Goal: Task Accomplishment & Management: Use online tool/utility

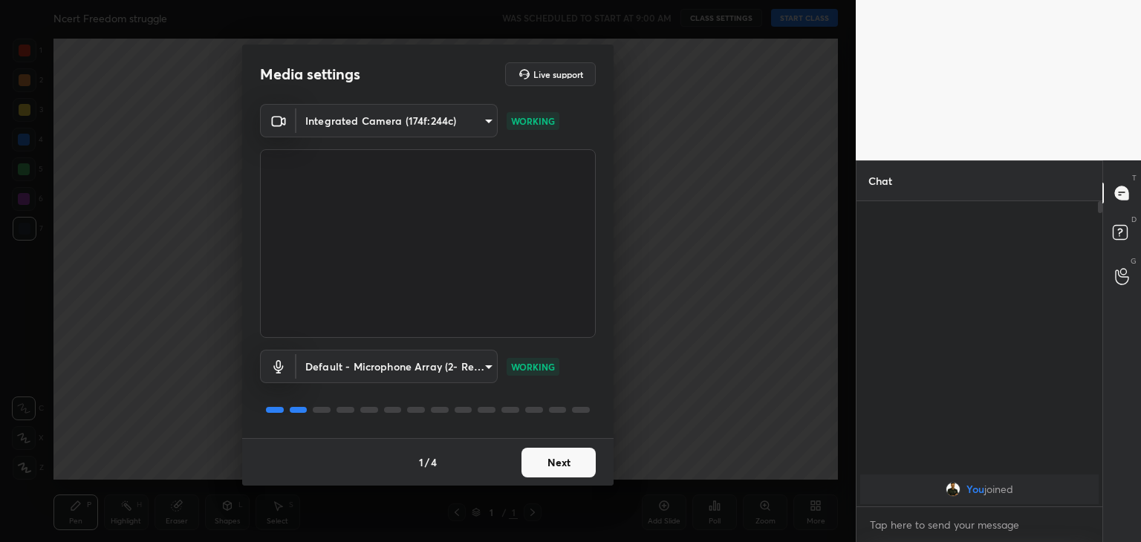
click at [556, 461] on button "Next" at bounding box center [559, 463] width 74 height 30
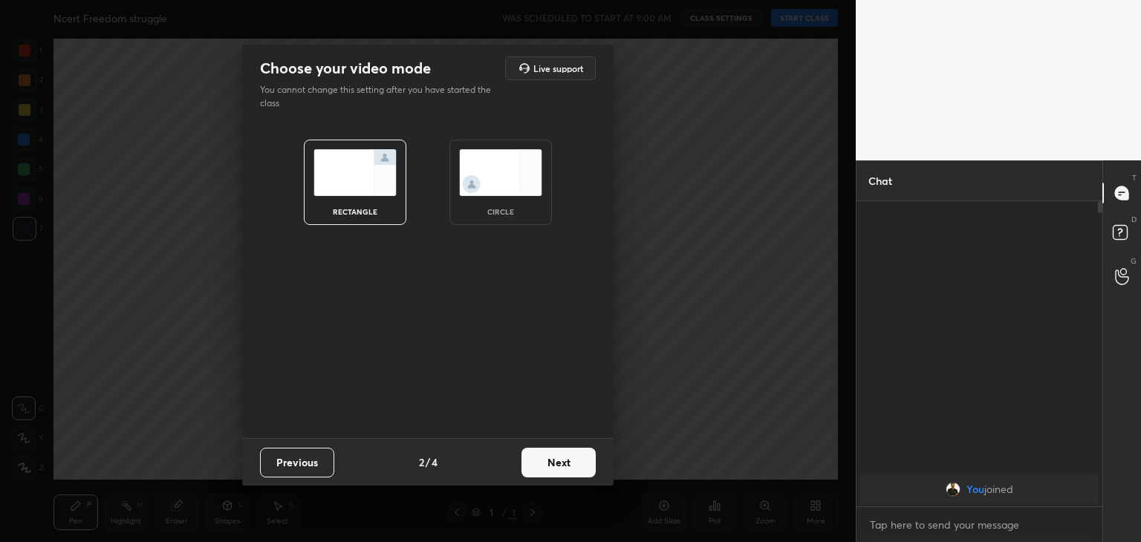
click at [508, 188] on img at bounding box center [500, 172] width 83 height 47
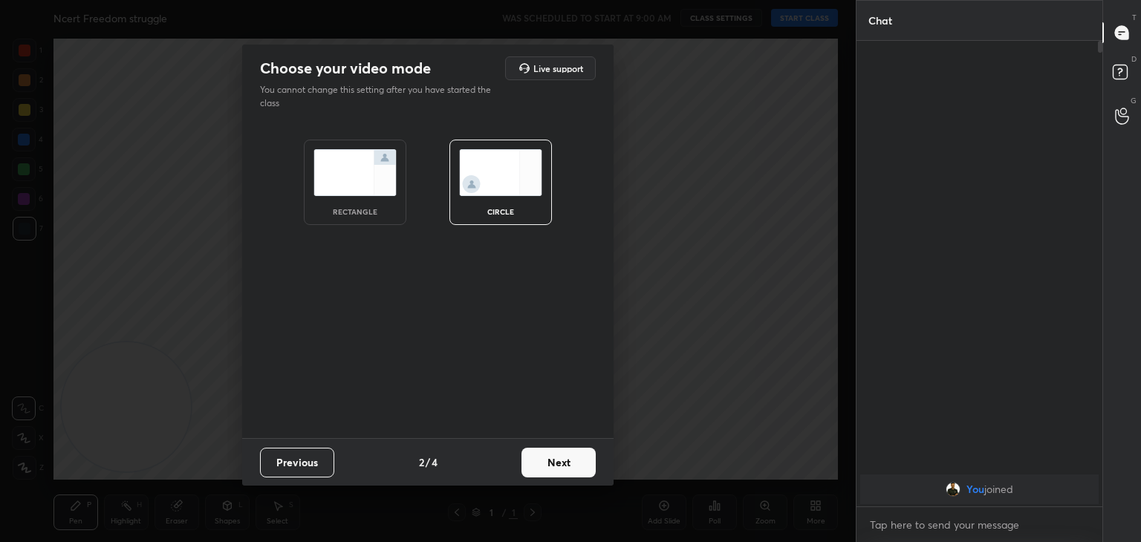
click at [558, 461] on button "Next" at bounding box center [559, 463] width 74 height 30
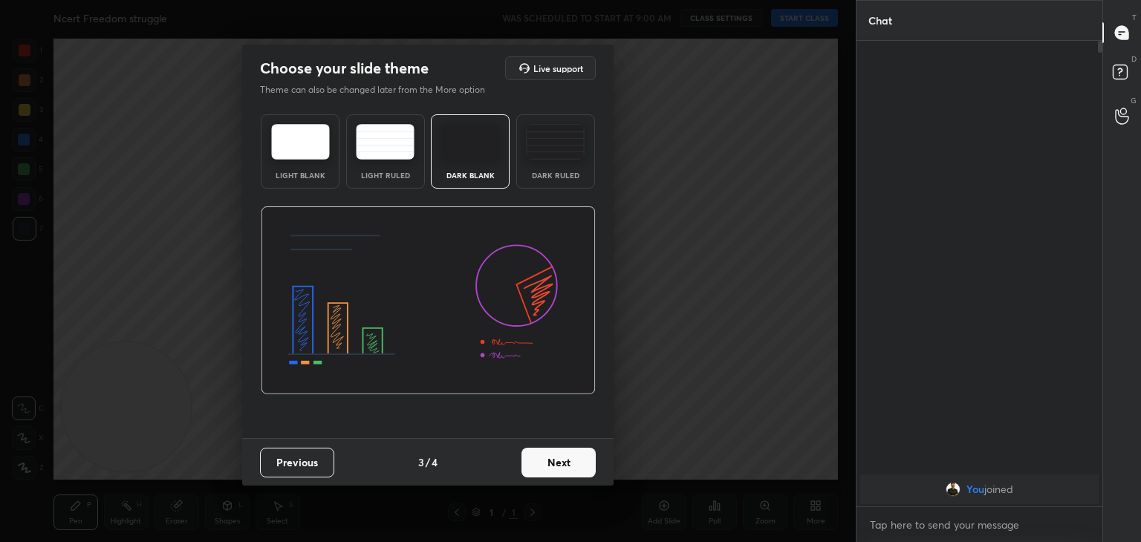
click at [558, 461] on button "Next" at bounding box center [559, 463] width 74 height 30
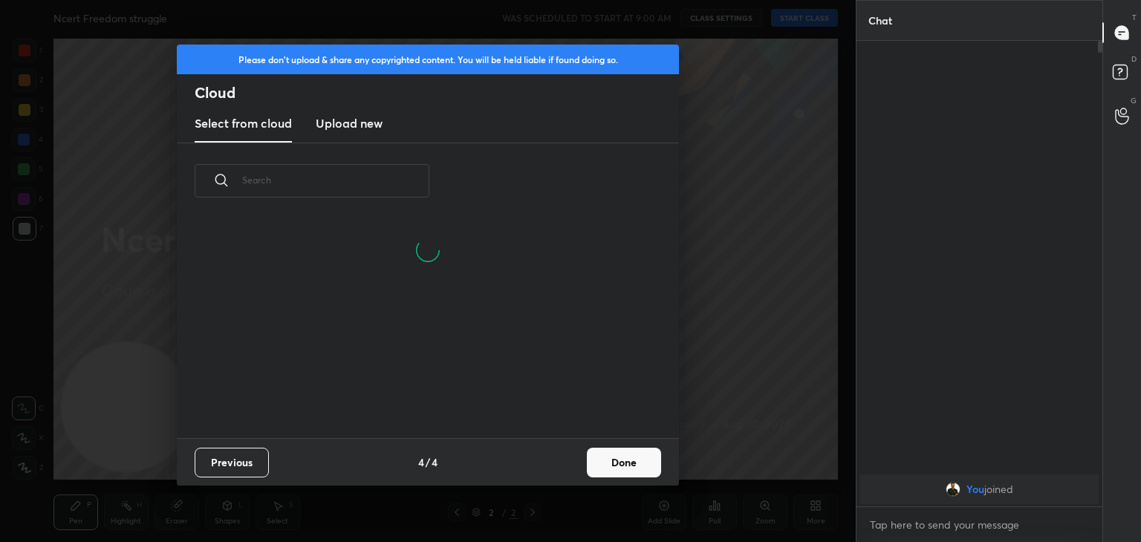
click at [342, 120] on h3 "Upload new" at bounding box center [349, 123] width 67 height 18
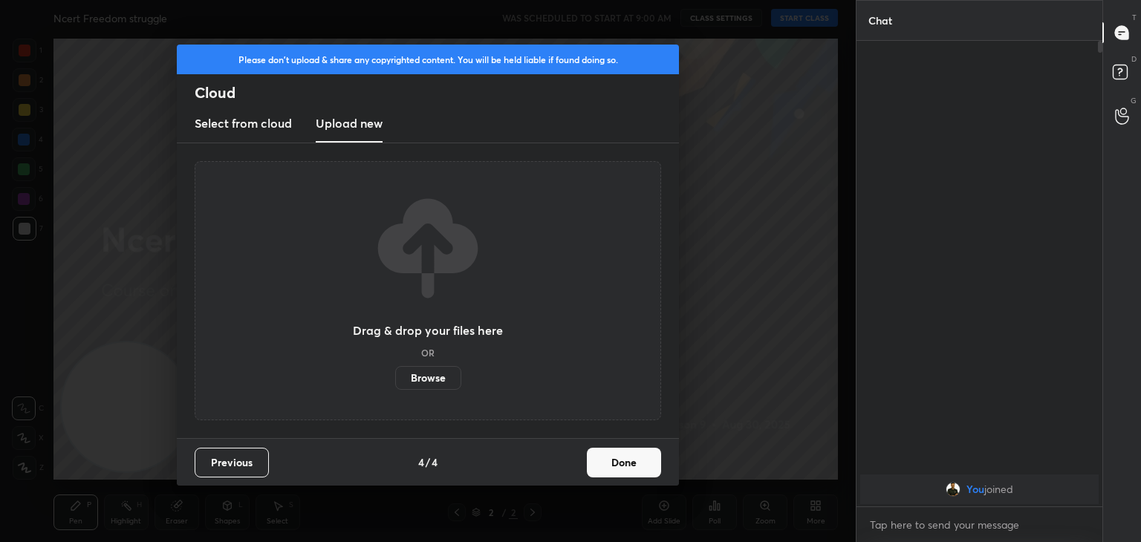
click at [423, 377] on label "Browse" at bounding box center [428, 378] width 66 height 24
click at [395, 377] on input "Browse" at bounding box center [395, 378] width 0 height 24
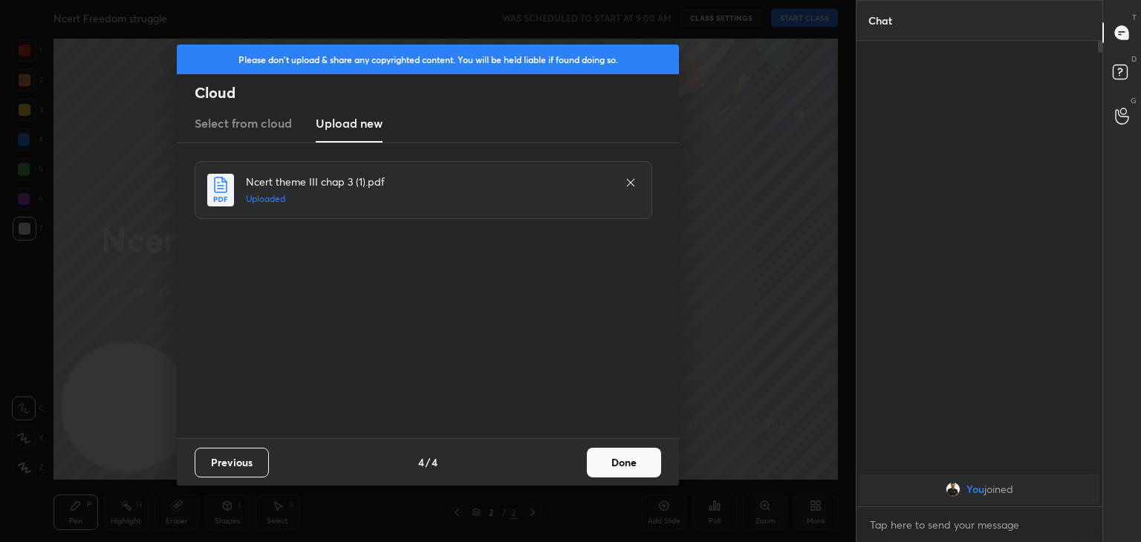
click at [621, 463] on button "Done" at bounding box center [624, 463] width 74 height 30
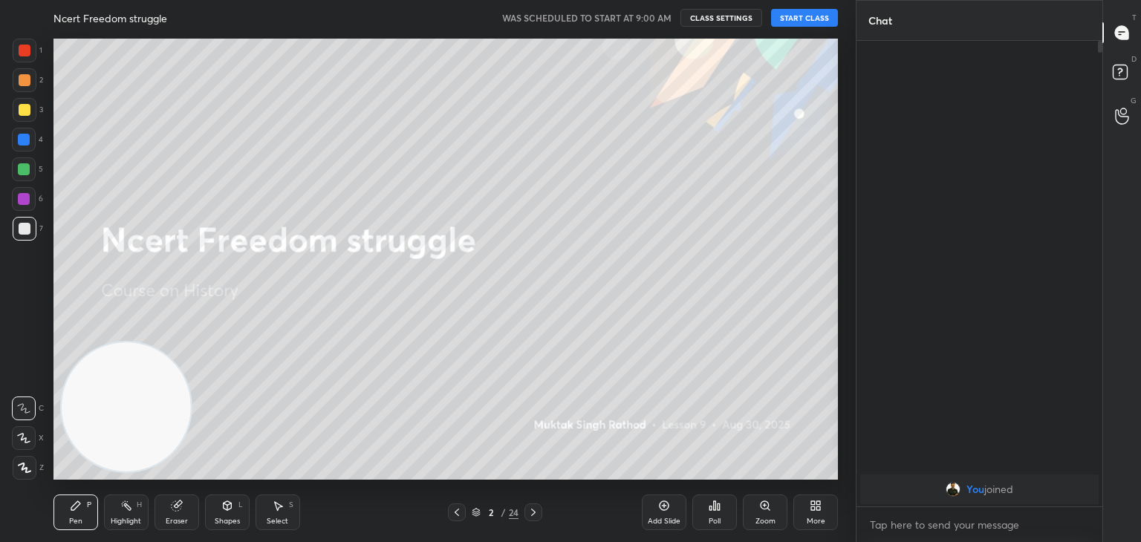
click at [811, 13] on button "START CLASS" at bounding box center [804, 18] width 67 height 18
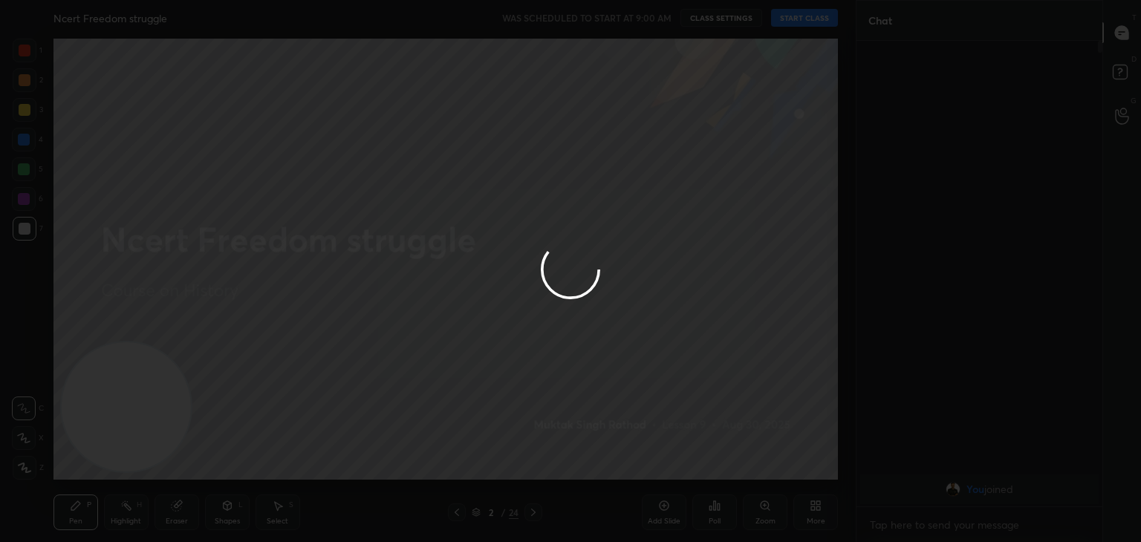
type textarea "x"
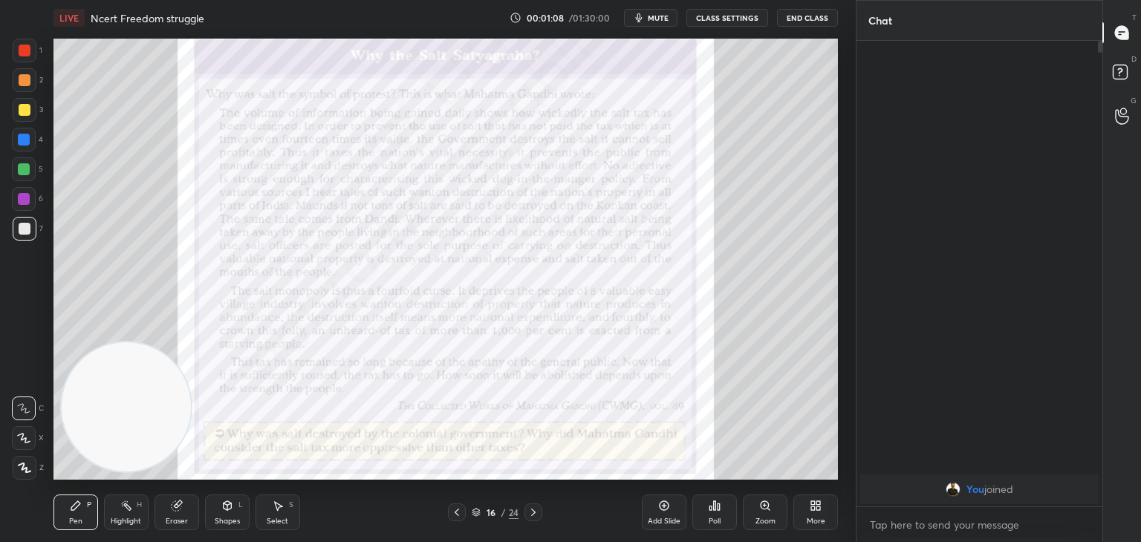
click at [535, 511] on icon at bounding box center [534, 513] width 12 height 12
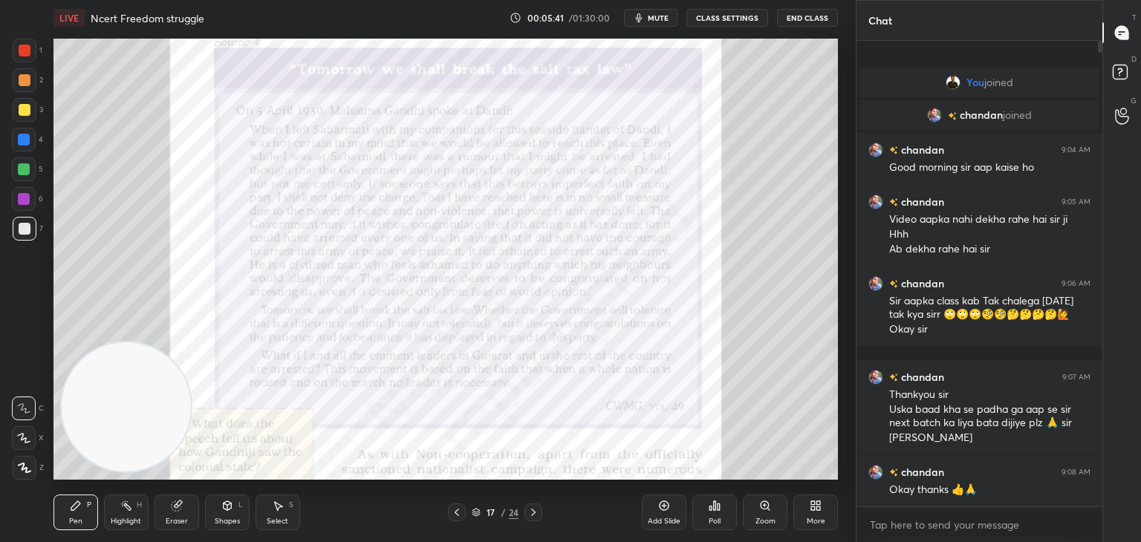
click at [536, 512] on icon at bounding box center [534, 513] width 12 height 12
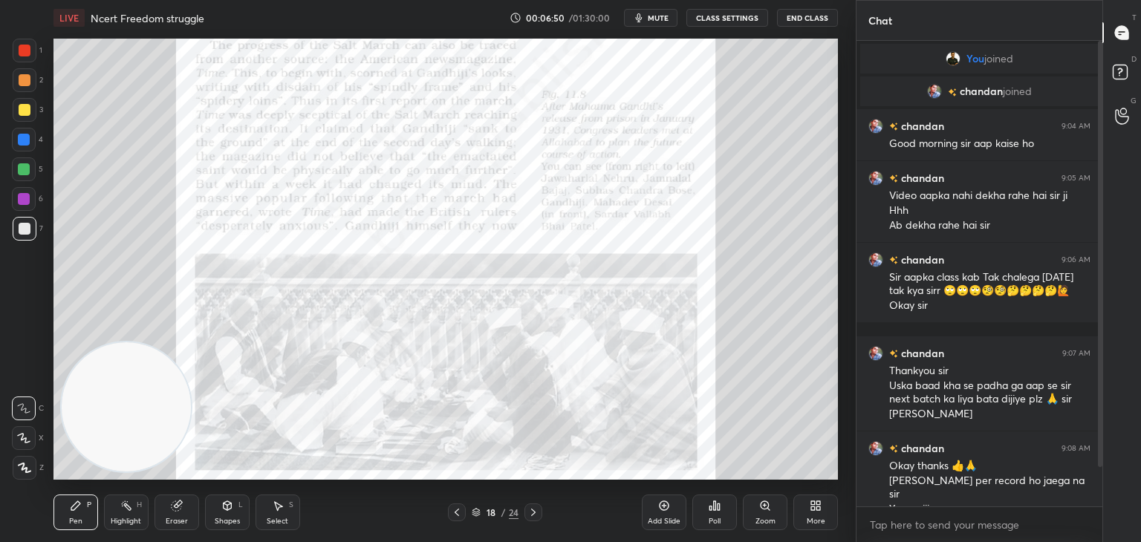
scroll to position [58, 0]
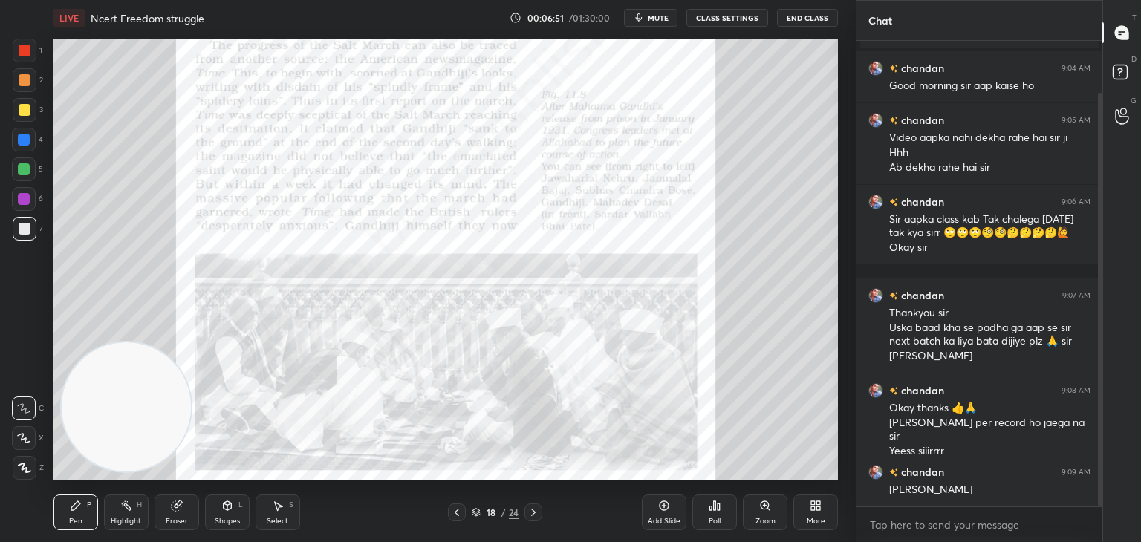
drag, startPoint x: 1100, startPoint y: 380, endPoint x: 1102, endPoint y: 456, distance: 75.8
click at [1102, 456] on div at bounding box center [1100, 300] width 4 height 415
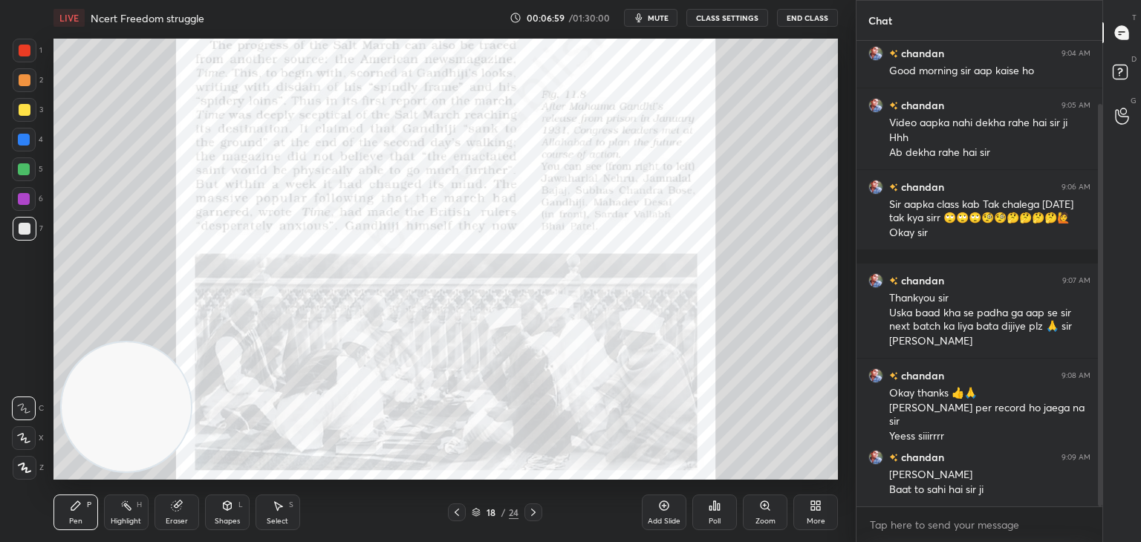
click at [227, 509] on icon at bounding box center [227, 507] width 0 height 5
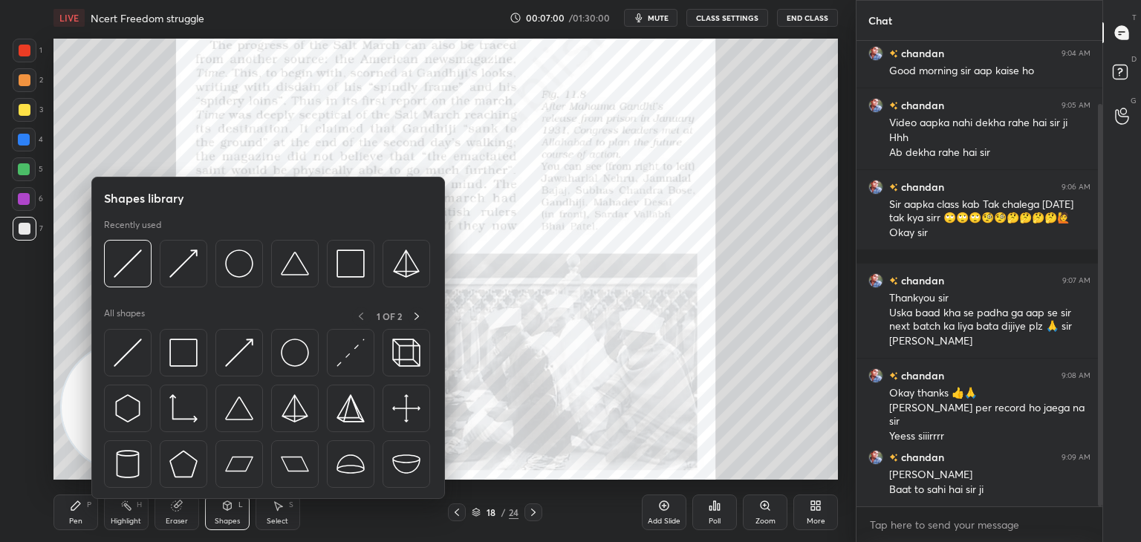
click at [126, 354] on img at bounding box center [128, 353] width 28 height 28
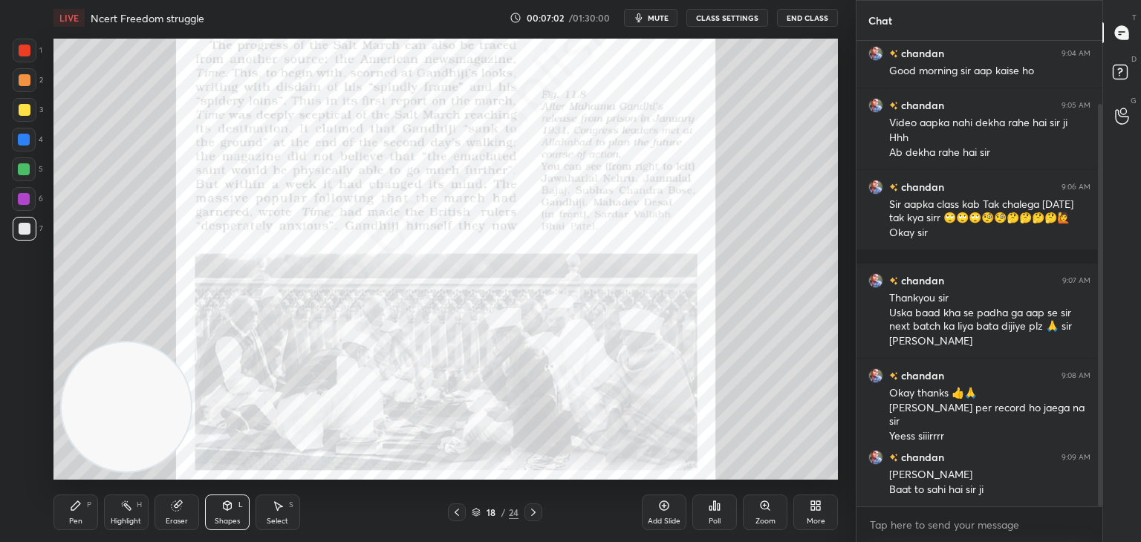
click at [173, 510] on icon at bounding box center [177, 507] width 10 height 10
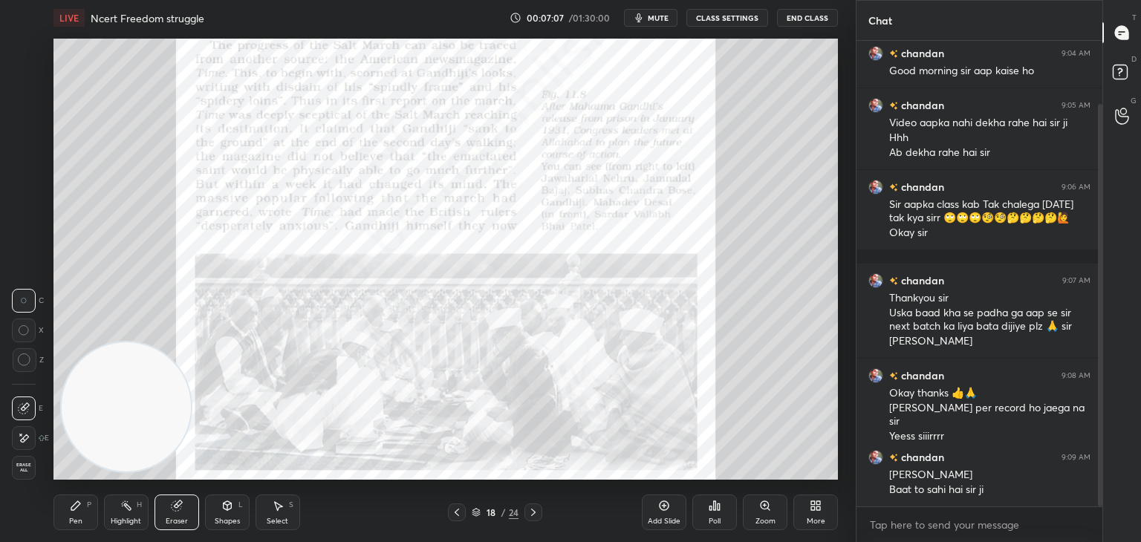
click at [74, 518] on div "Pen" at bounding box center [75, 521] width 13 height 7
click at [24, 51] on div at bounding box center [25, 51] width 12 height 12
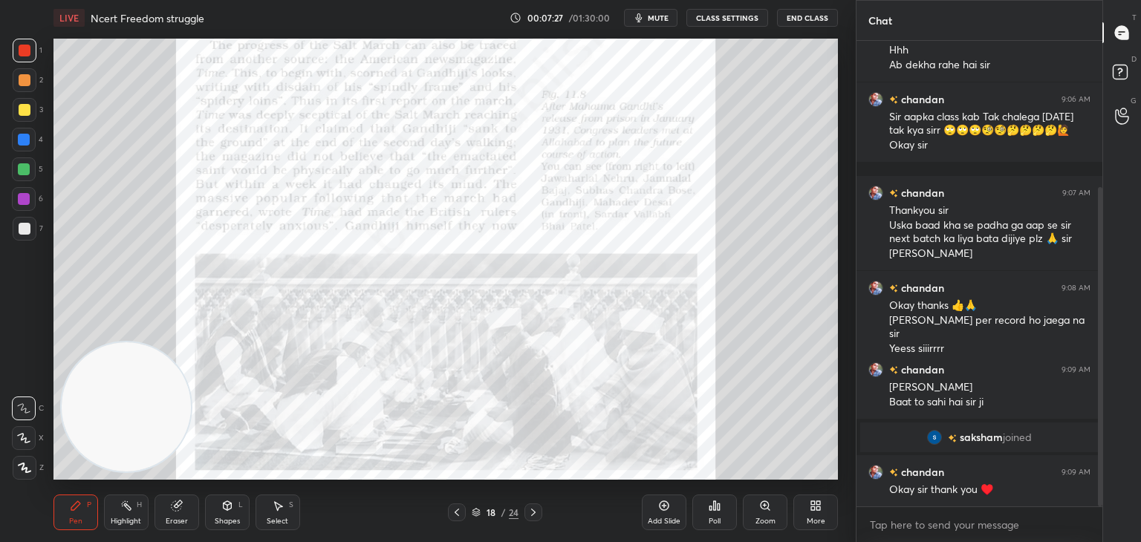
scroll to position [214, 0]
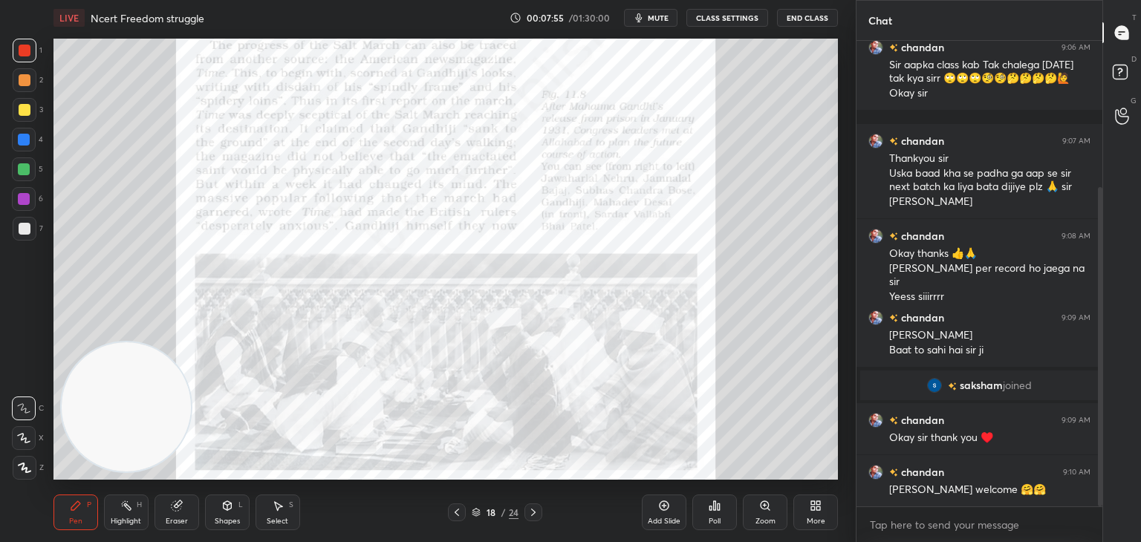
click at [226, 509] on icon at bounding box center [228, 506] width 8 height 9
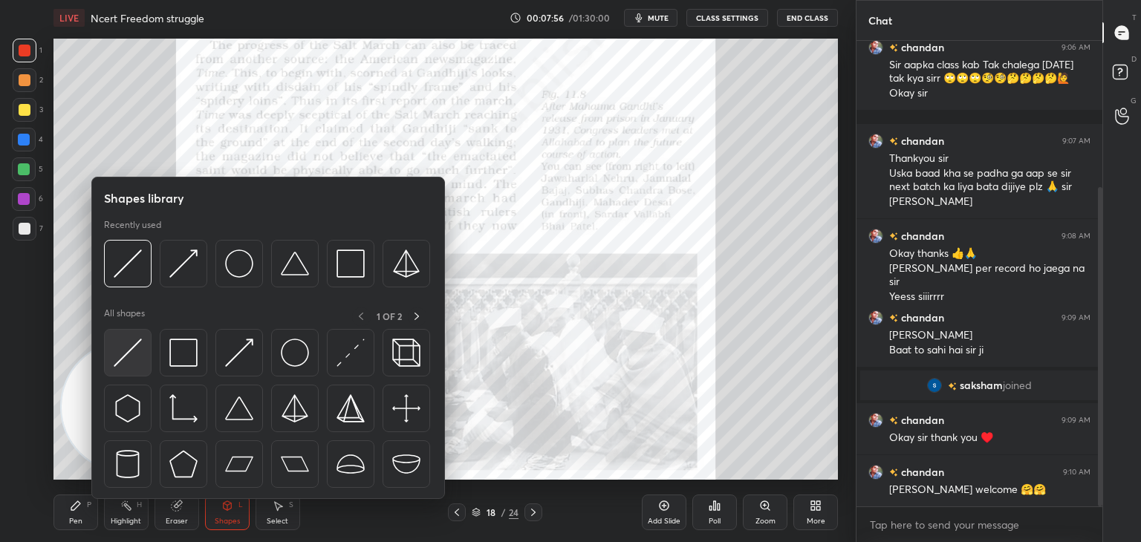
click at [125, 356] on img at bounding box center [128, 353] width 28 height 28
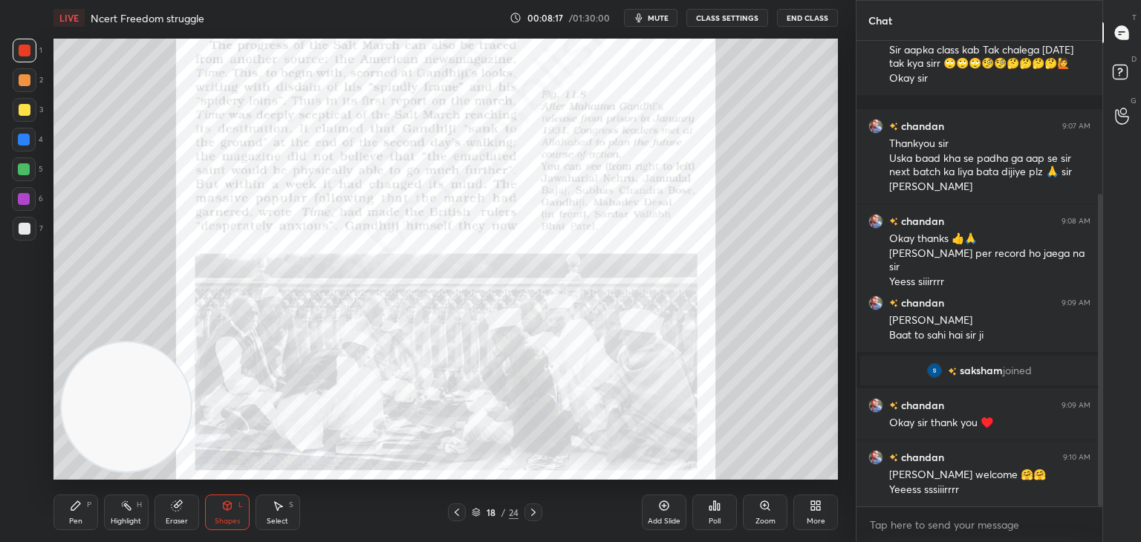
scroll to position [265, 0]
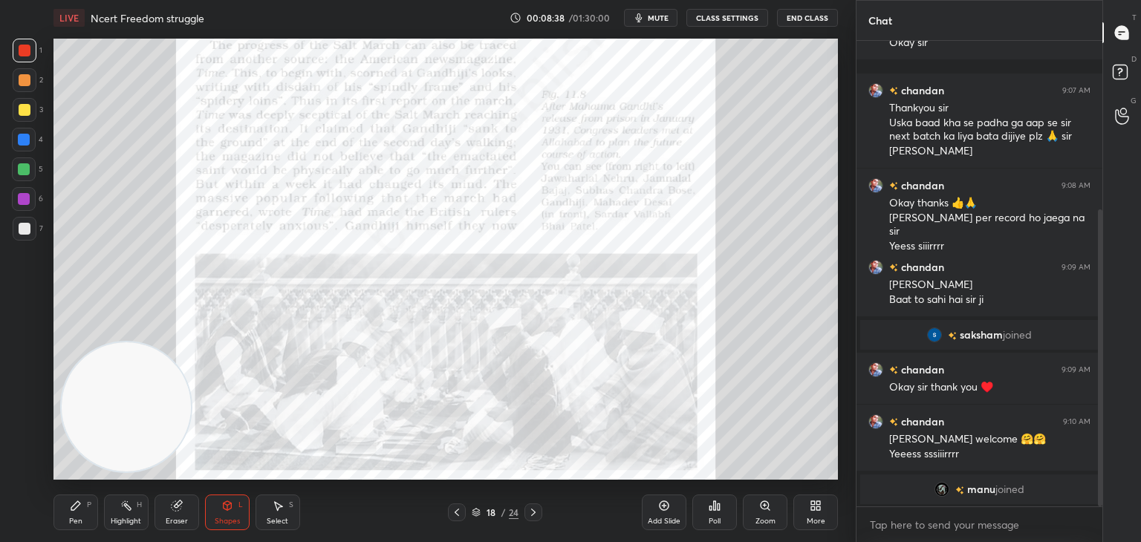
click at [169, 499] on div "Eraser" at bounding box center [177, 513] width 45 height 36
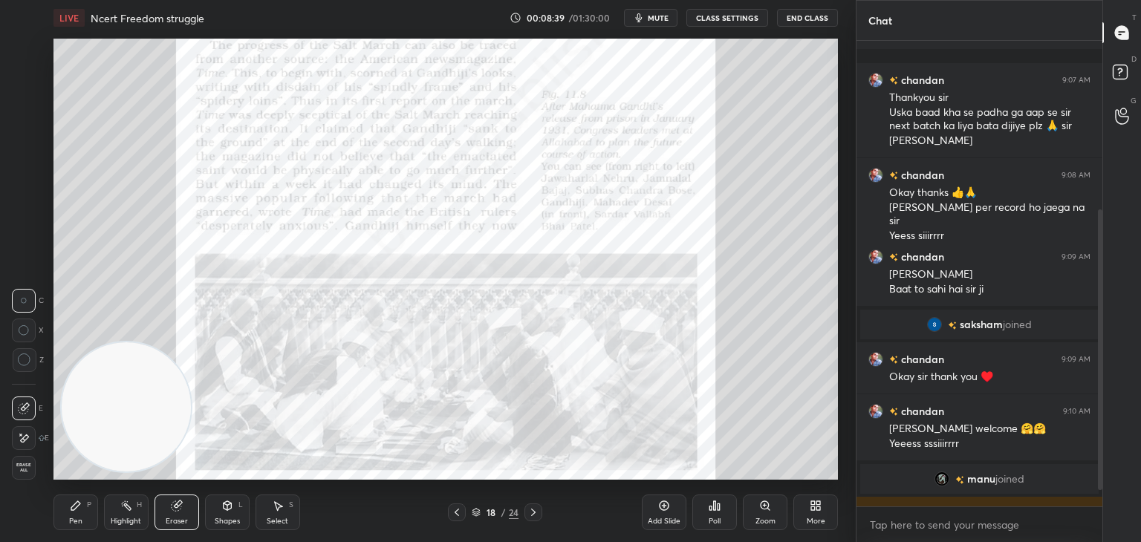
scroll to position [306, 0]
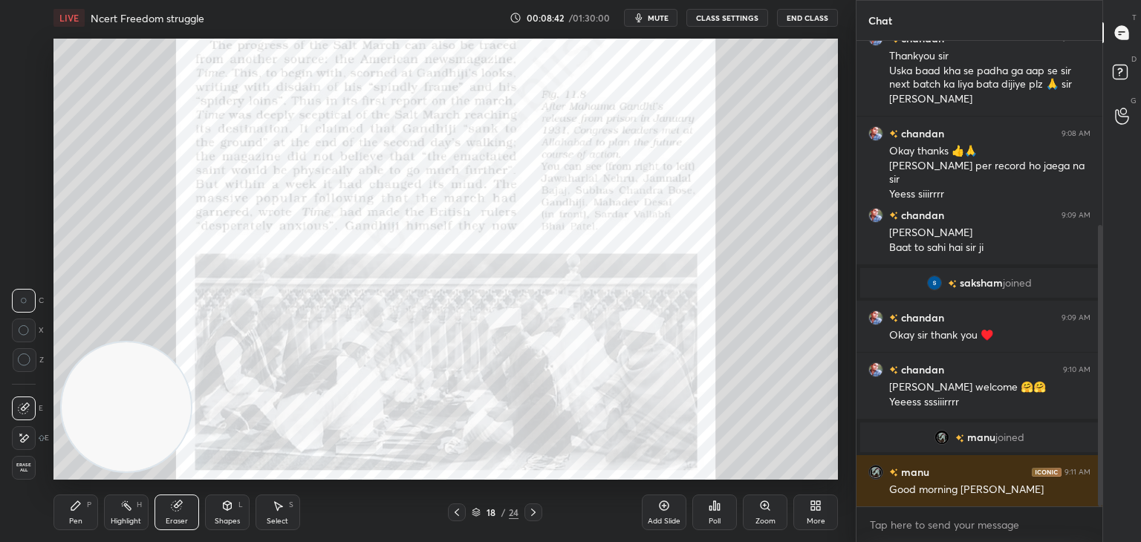
click at [229, 506] on icon at bounding box center [228, 506] width 8 height 9
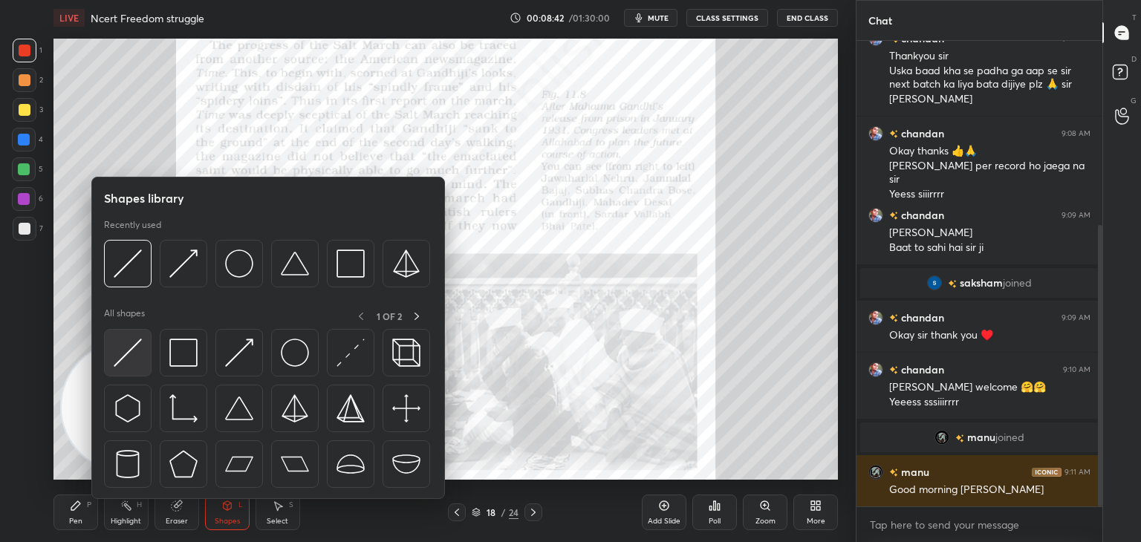
click at [126, 360] on img at bounding box center [128, 353] width 28 height 28
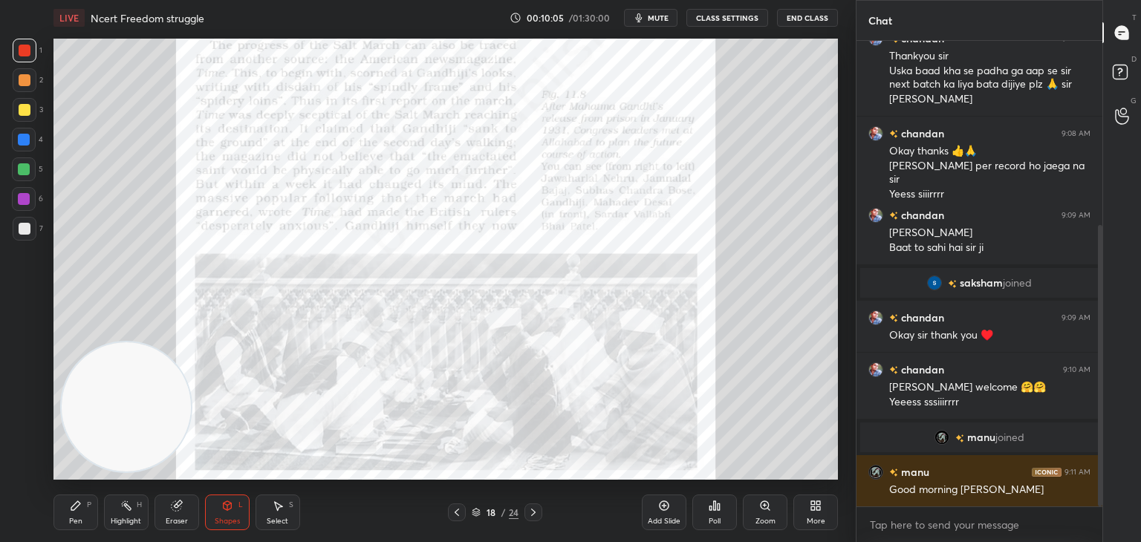
click at [178, 502] on icon at bounding box center [178, 504] width 8 height 7
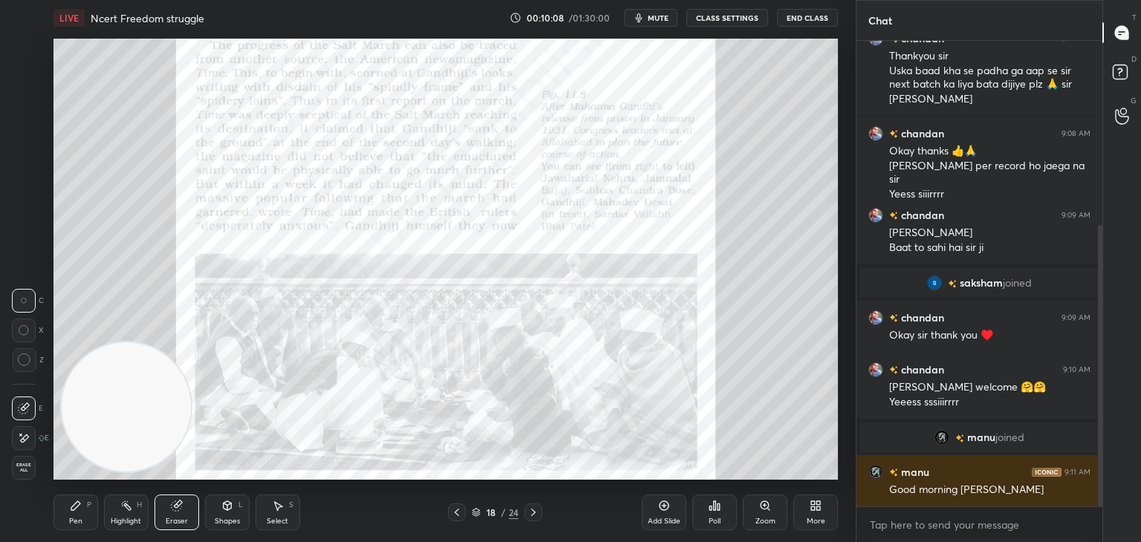
click at [229, 508] on icon at bounding box center [228, 506] width 8 height 9
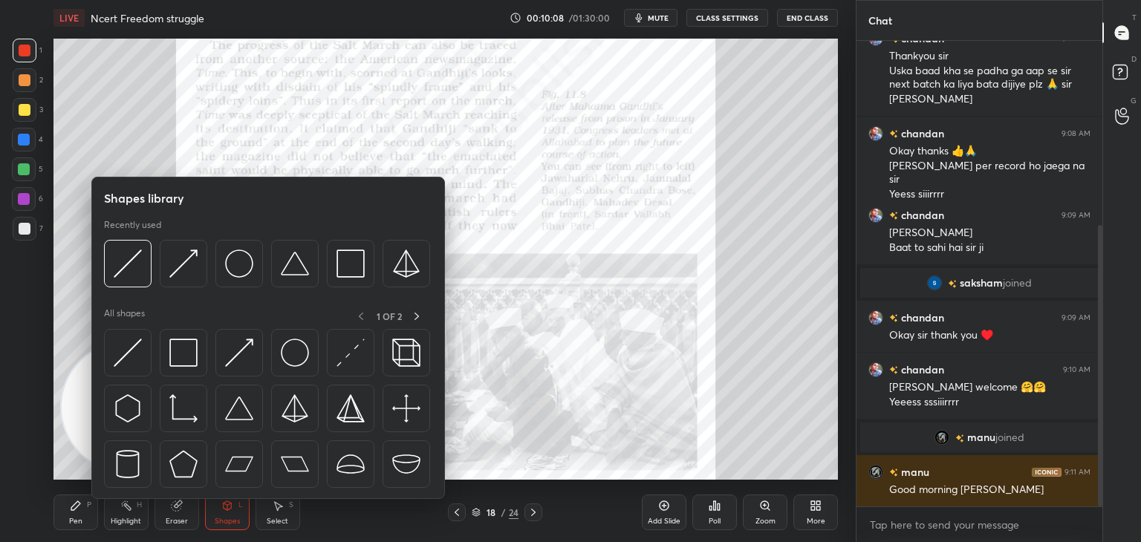
click at [140, 357] on img at bounding box center [128, 353] width 28 height 28
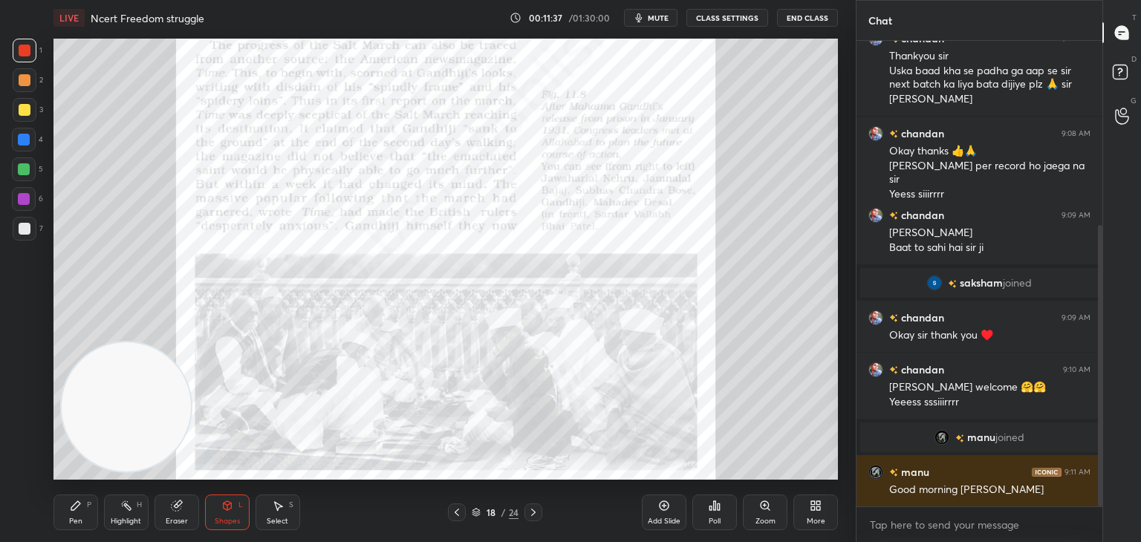
click at [224, 503] on icon at bounding box center [228, 506] width 8 height 9
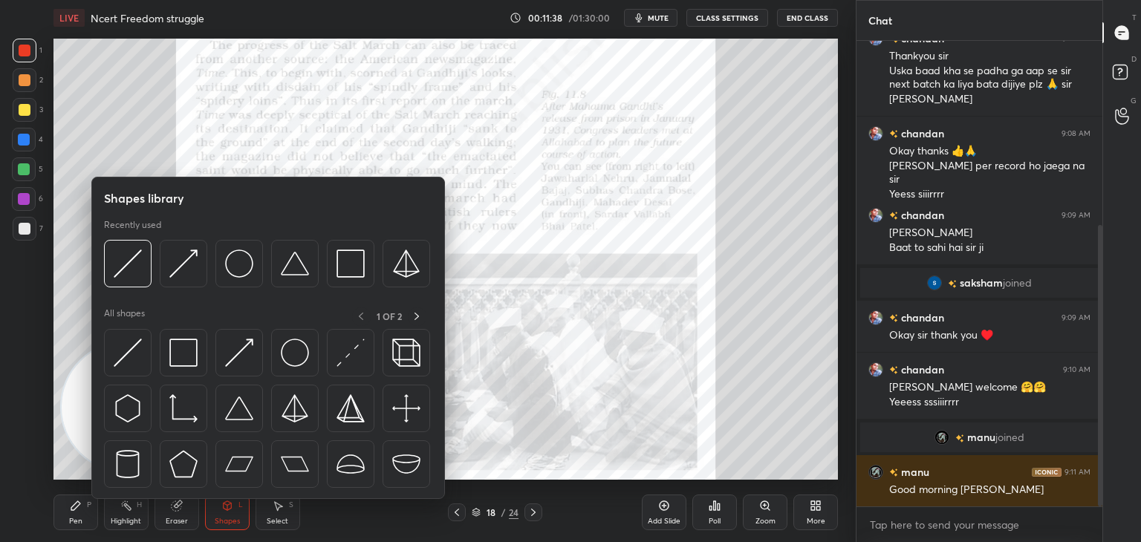
click at [308, 348] on img at bounding box center [295, 353] width 28 height 28
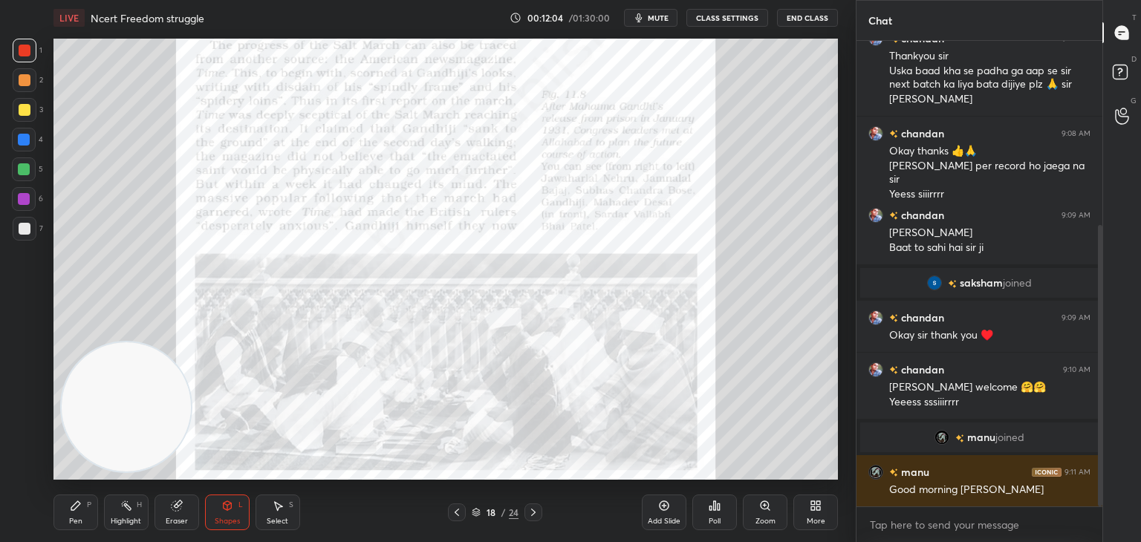
click at [535, 512] on icon at bounding box center [534, 513] width 12 height 12
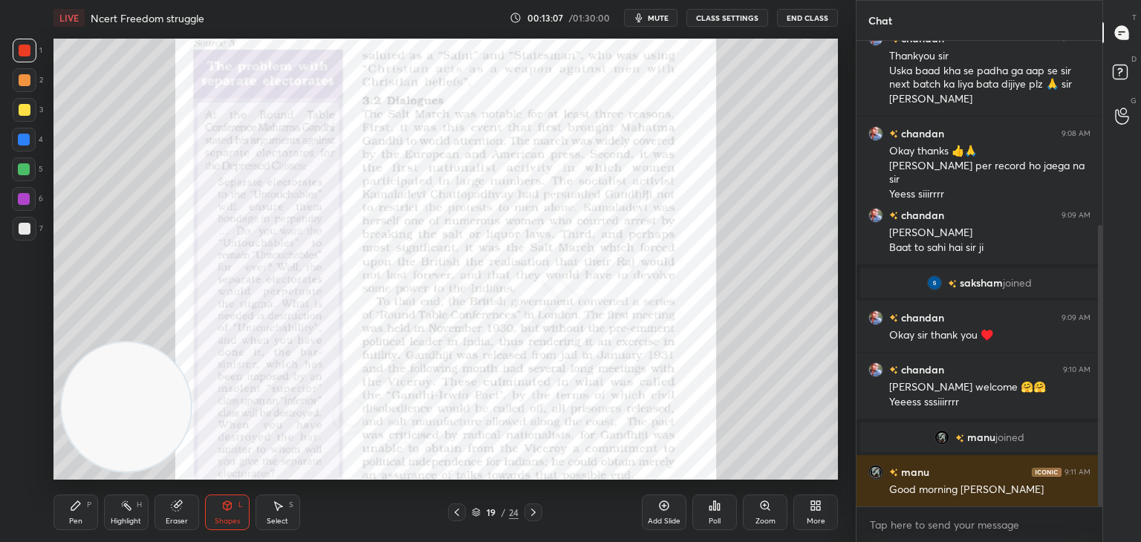
click at [175, 512] on div "Eraser" at bounding box center [177, 513] width 45 height 36
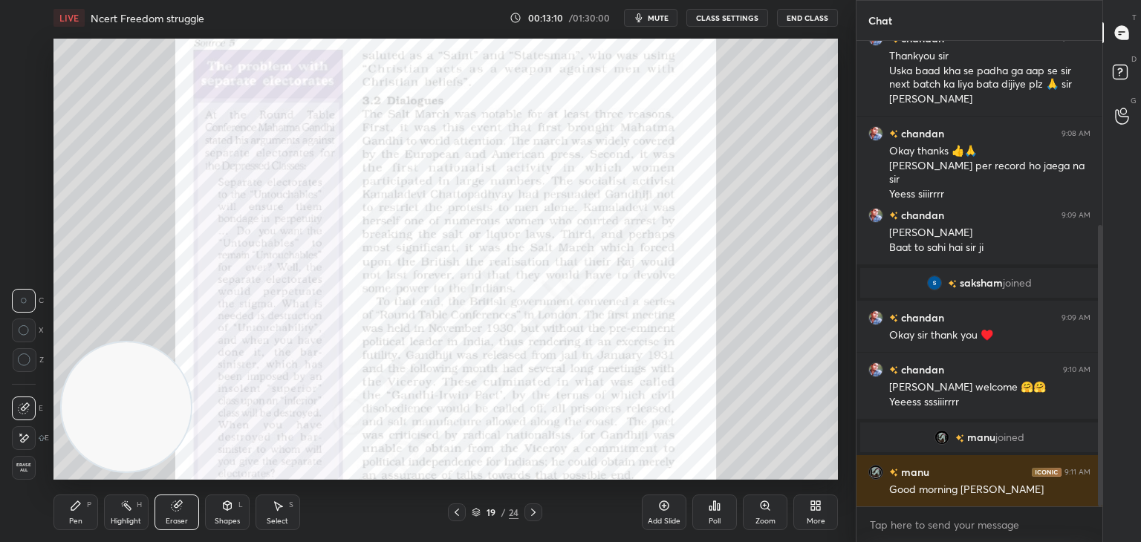
click at [232, 518] on div "Shapes" at bounding box center [227, 521] width 25 height 7
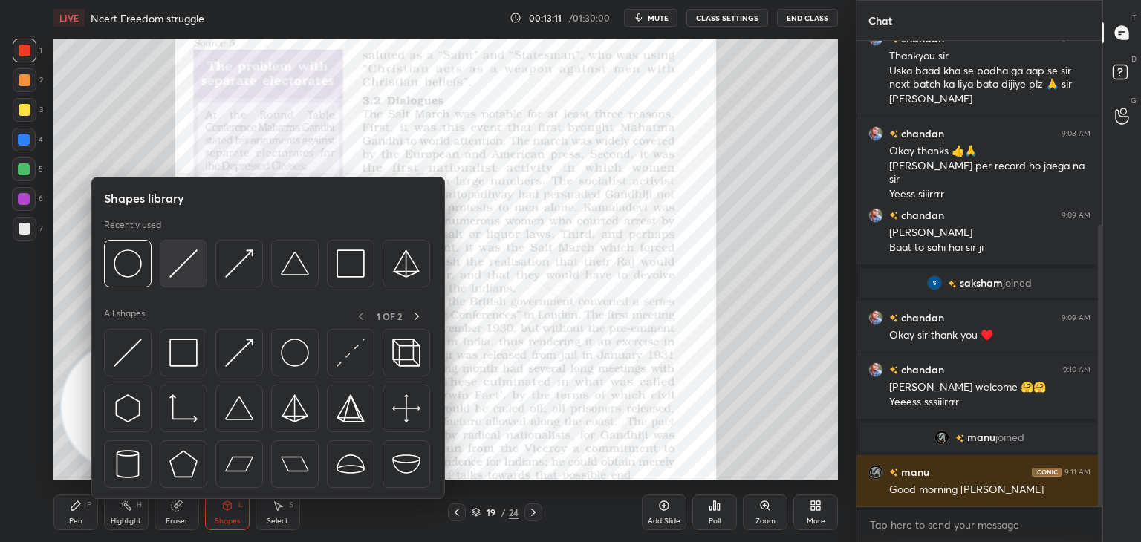
click at [184, 259] on img at bounding box center [183, 264] width 28 height 28
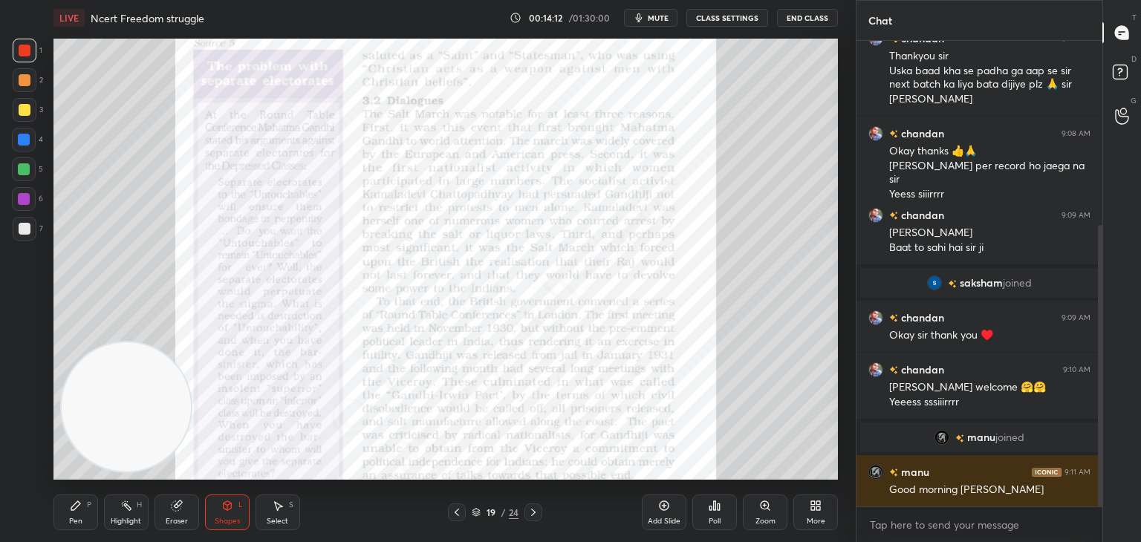
click at [231, 509] on icon at bounding box center [227, 506] width 12 height 12
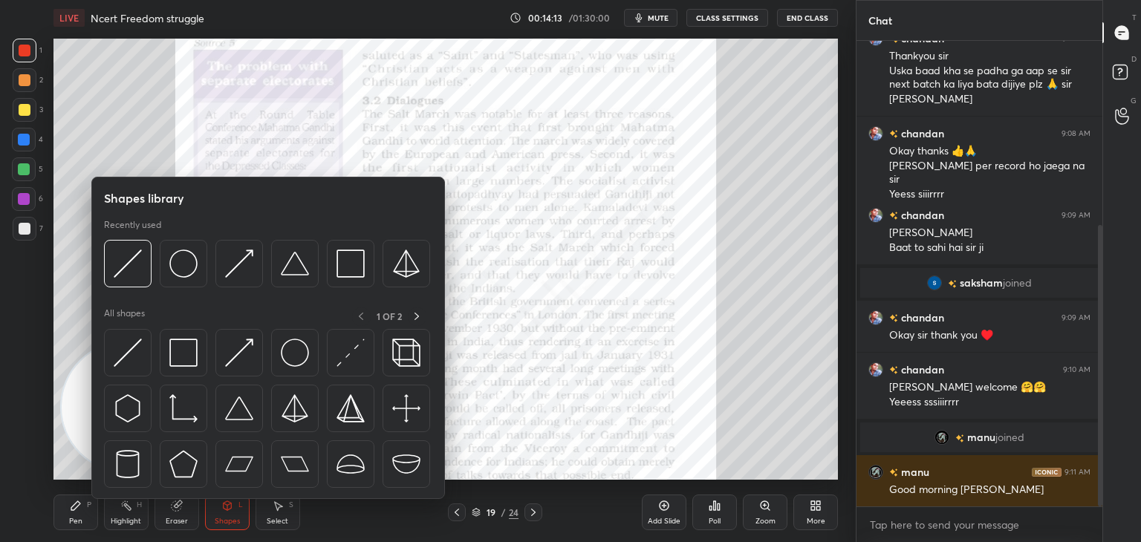
click at [121, 355] on img at bounding box center [128, 353] width 28 height 28
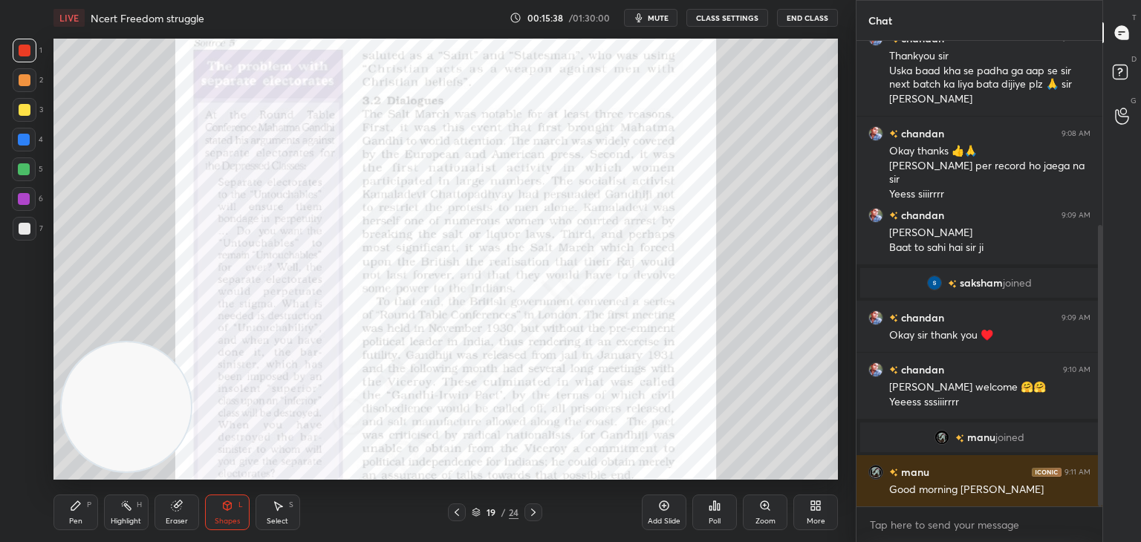
click at [81, 509] on icon at bounding box center [76, 506] width 12 height 12
click at [227, 513] on div "Shapes L" at bounding box center [227, 513] width 45 height 36
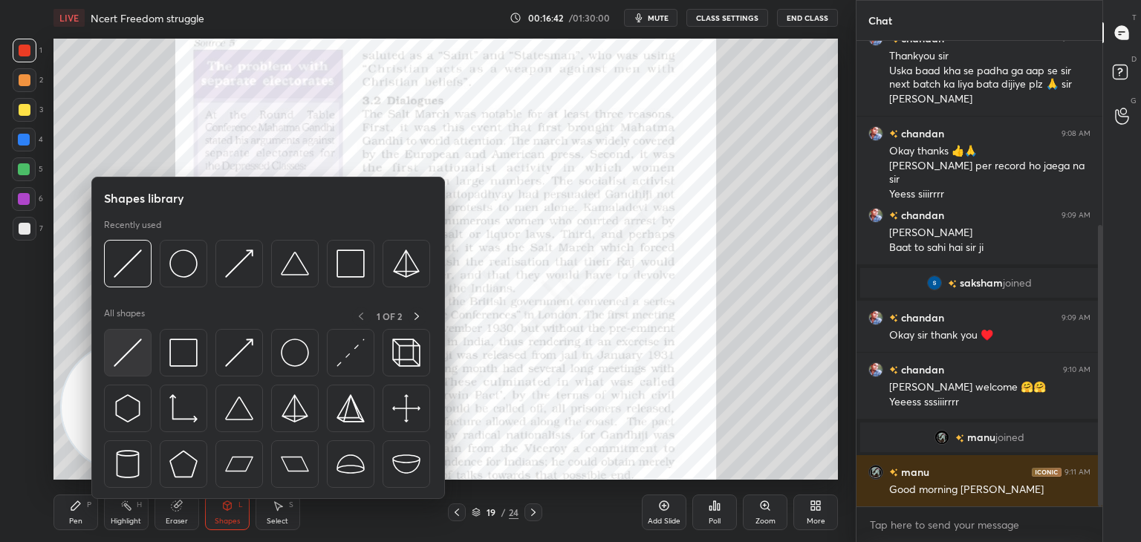
click at [131, 351] on img at bounding box center [128, 353] width 28 height 28
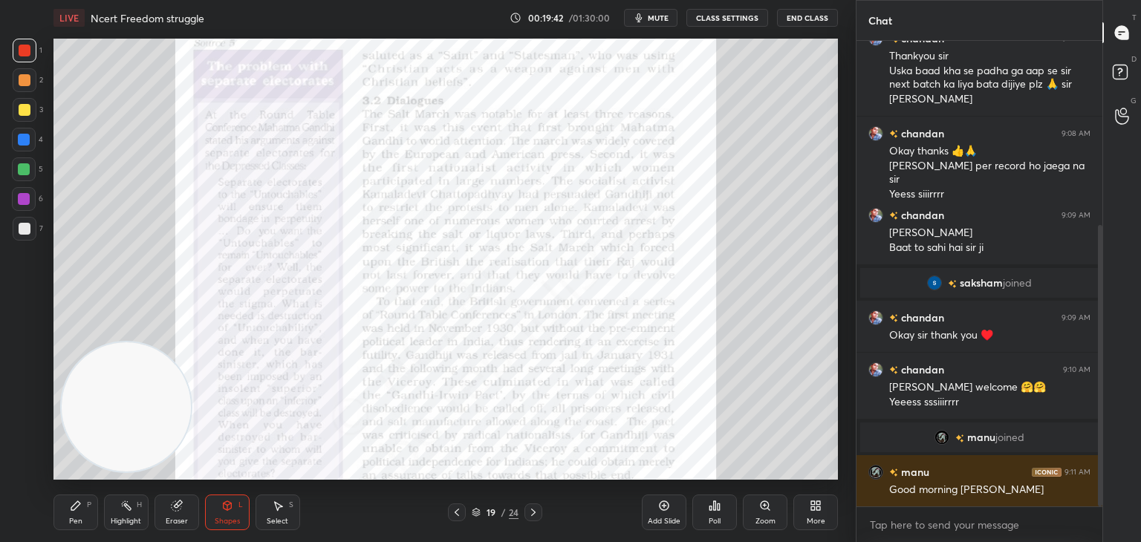
click at [178, 512] on icon at bounding box center [177, 506] width 12 height 12
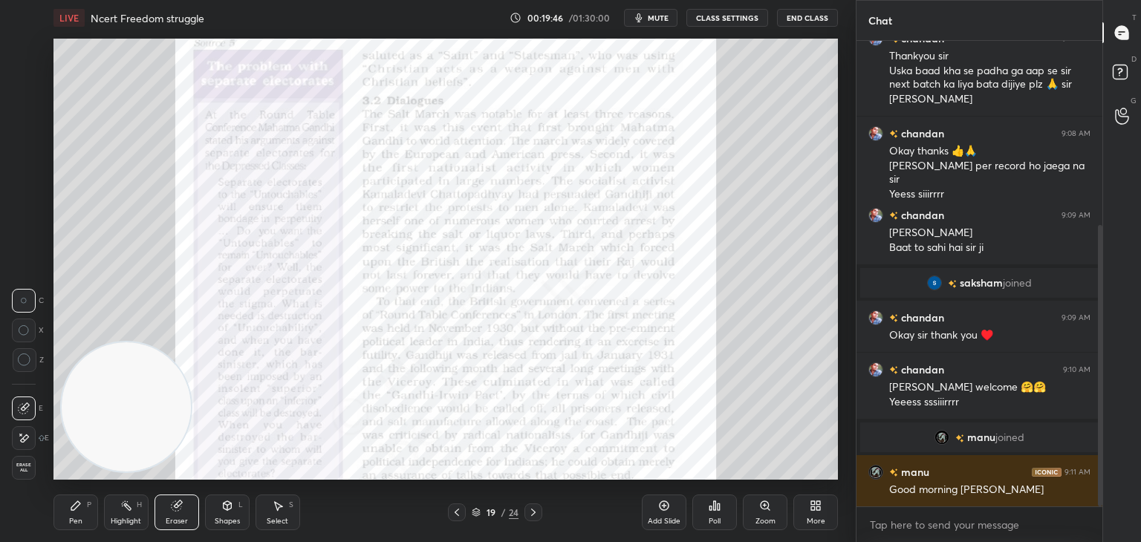
click at [232, 510] on icon at bounding box center [227, 506] width 12 height 12
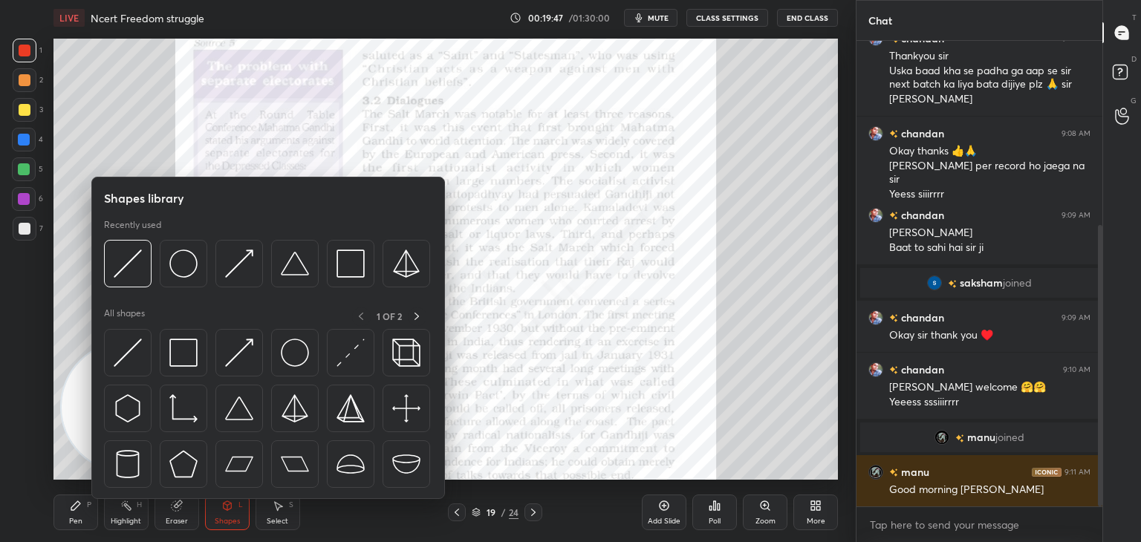
click at [190, 519] on div "Eraser" at bounding box center [177, 513] width 45 height 36
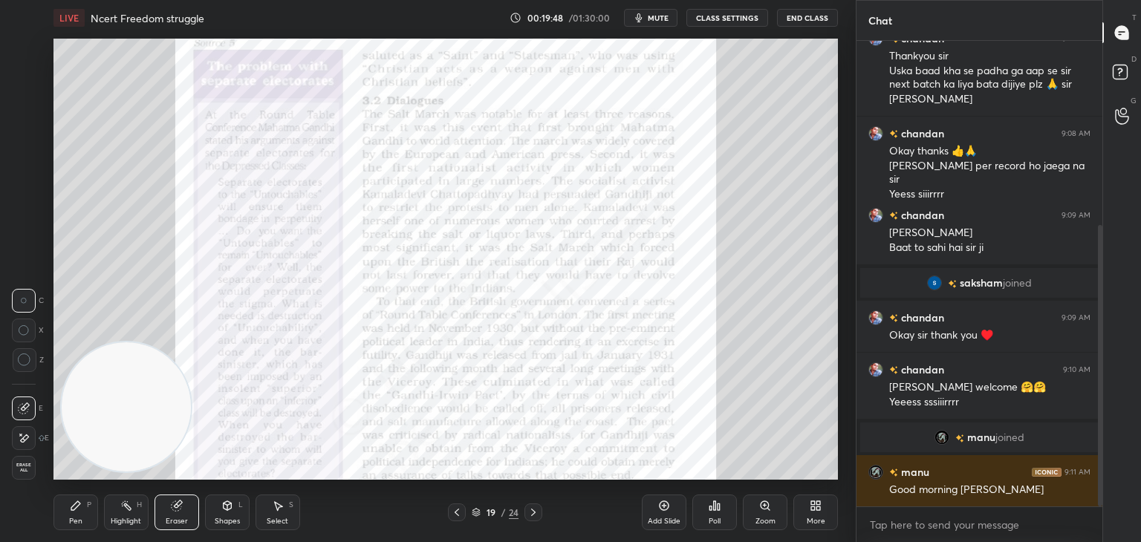
click at [241, 520] on div "Shapes L" at bounding box center [227, 513] width 45 height 36
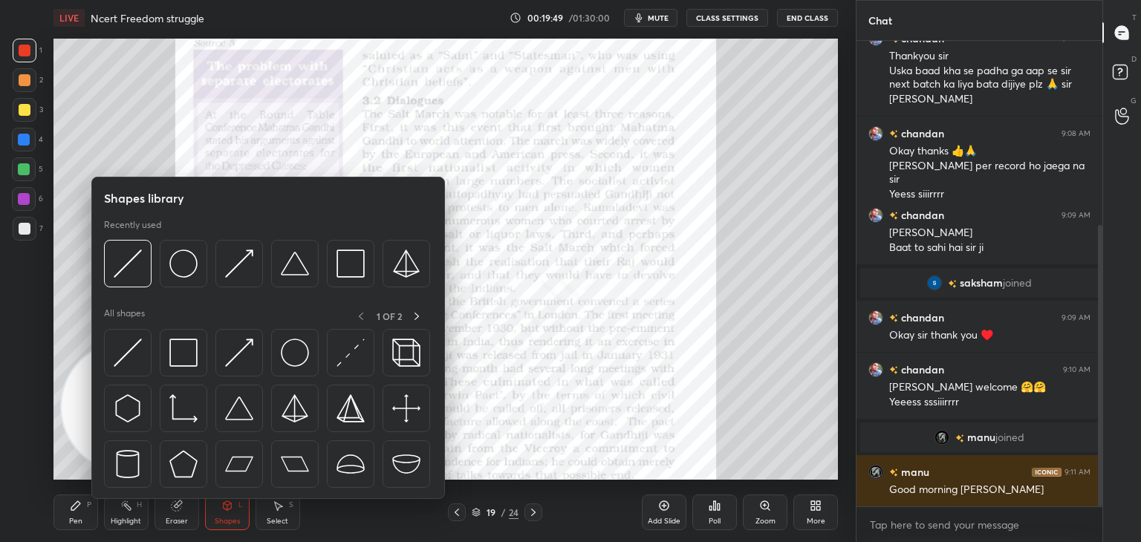
click at [146, 372] on div at bounding box center [128, 353] width 48 height 48
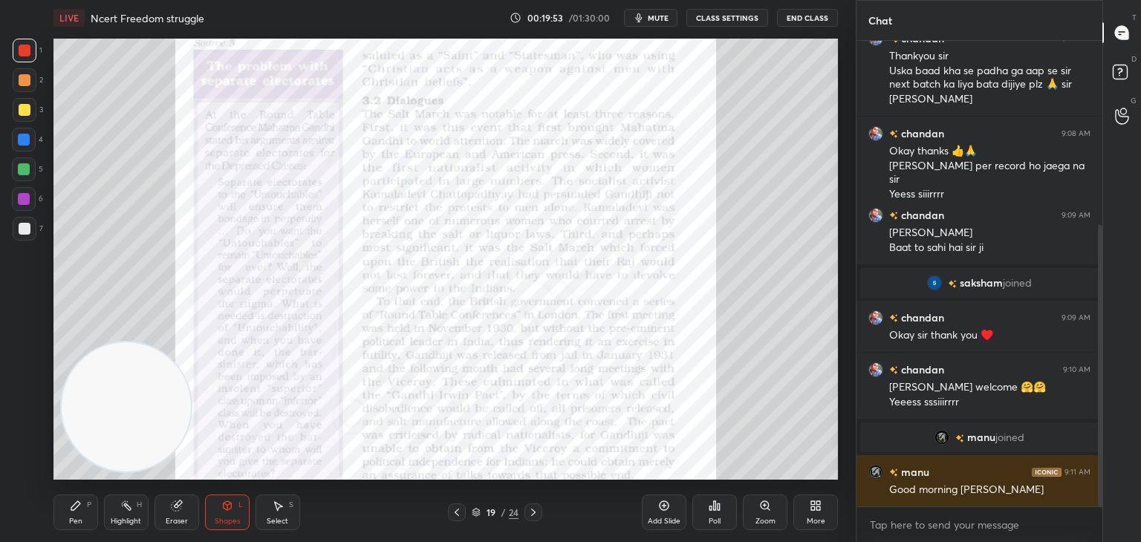
click at [180, 513] on div "Eraser" at bounding box center [177, 513] width 45 height 36
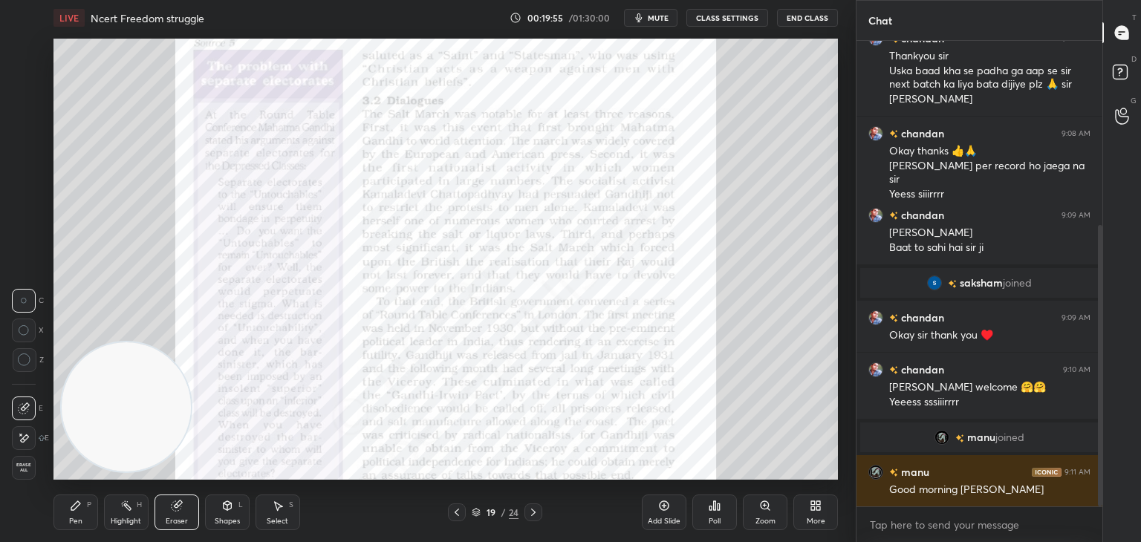
click at [224, 506] on icon at bounding box center [228, 506] width 8 height 9
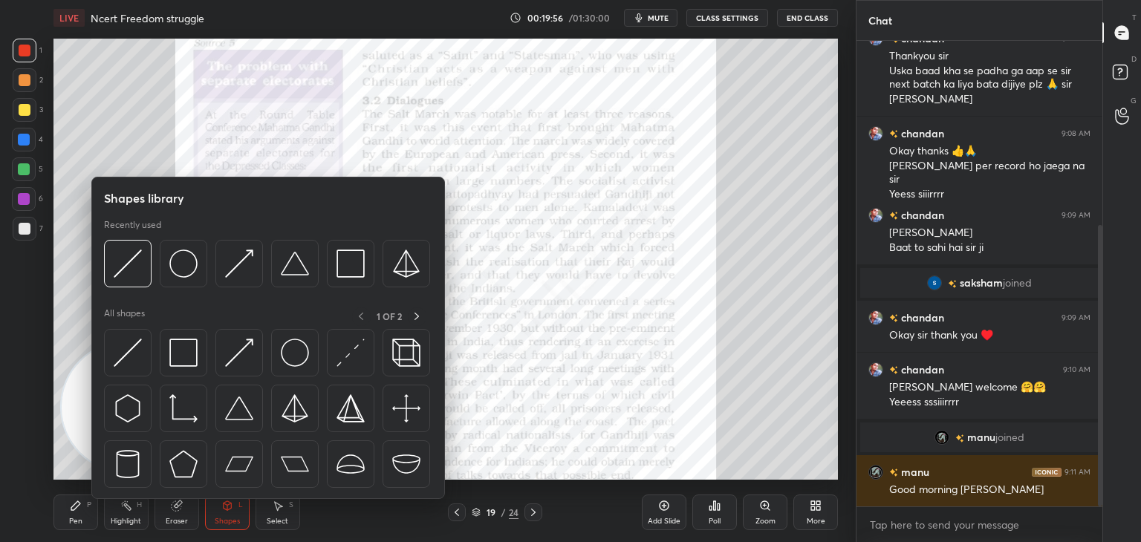
click at [122, 352] on img at bounding box center [128, 353] width 28 height 28
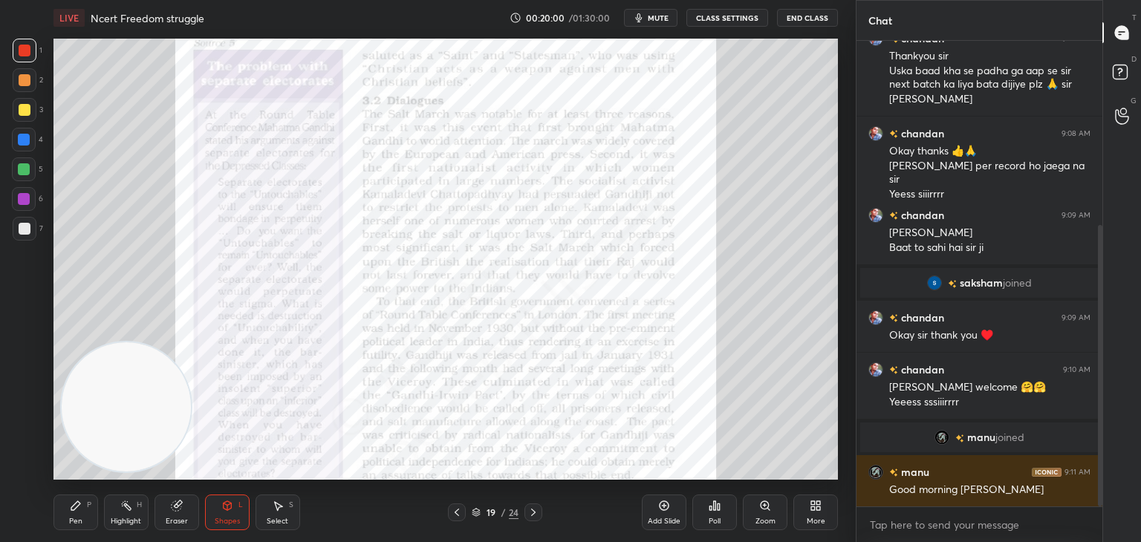
click at [221, 509] on icon at bounding box center [227, 506] width 12 height 12
click at [187, 515] on div "Eraser" at bounding box center [177, 513] width 45 height 36
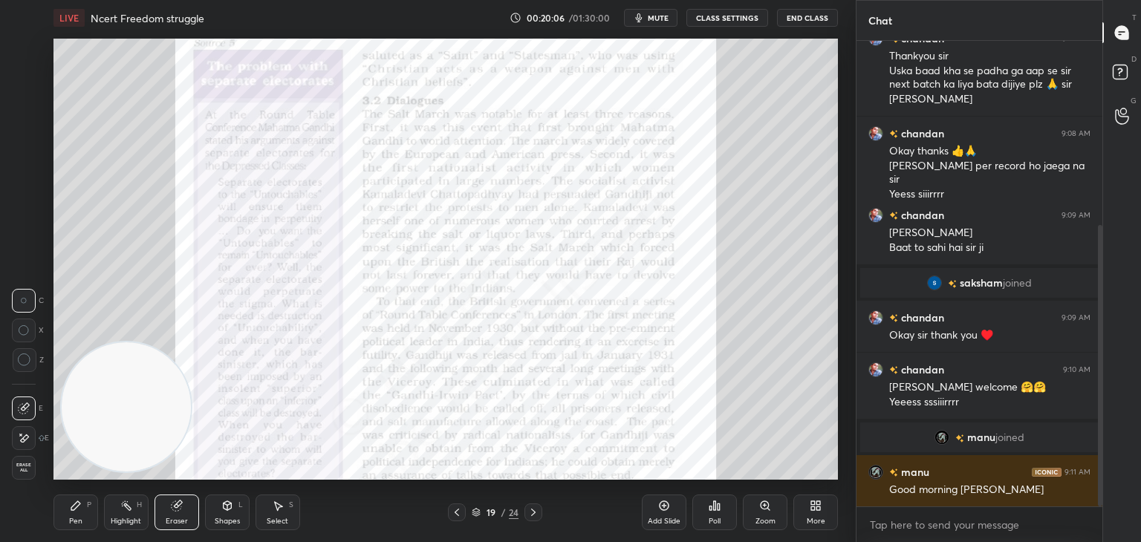
click at [231, 507] on icon at bounding box center [228, 506] width 8 height 9
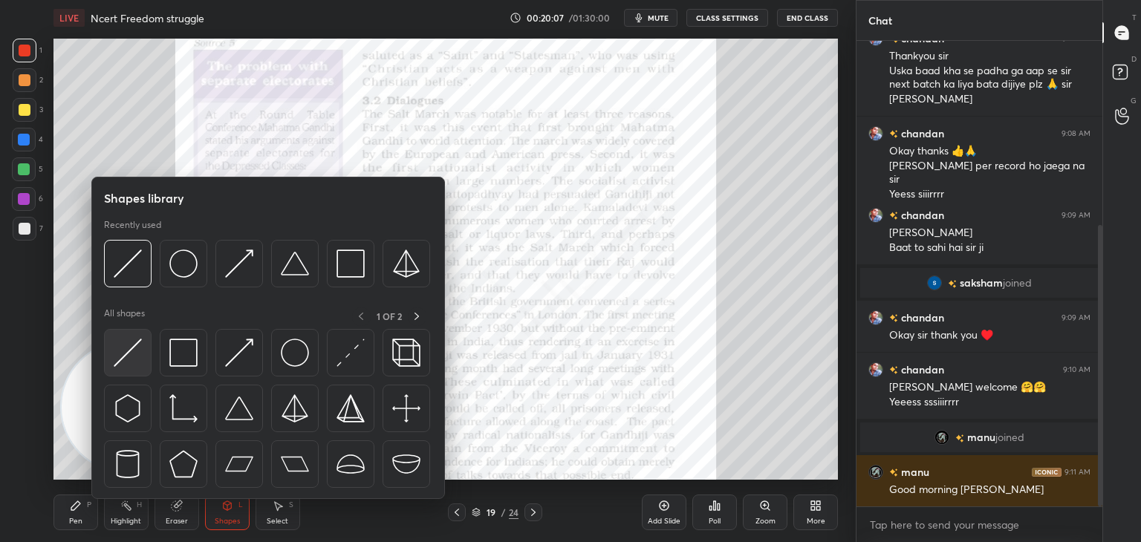
click at [134, 363] on img at bounding box center [128, 353] width 28 height 28
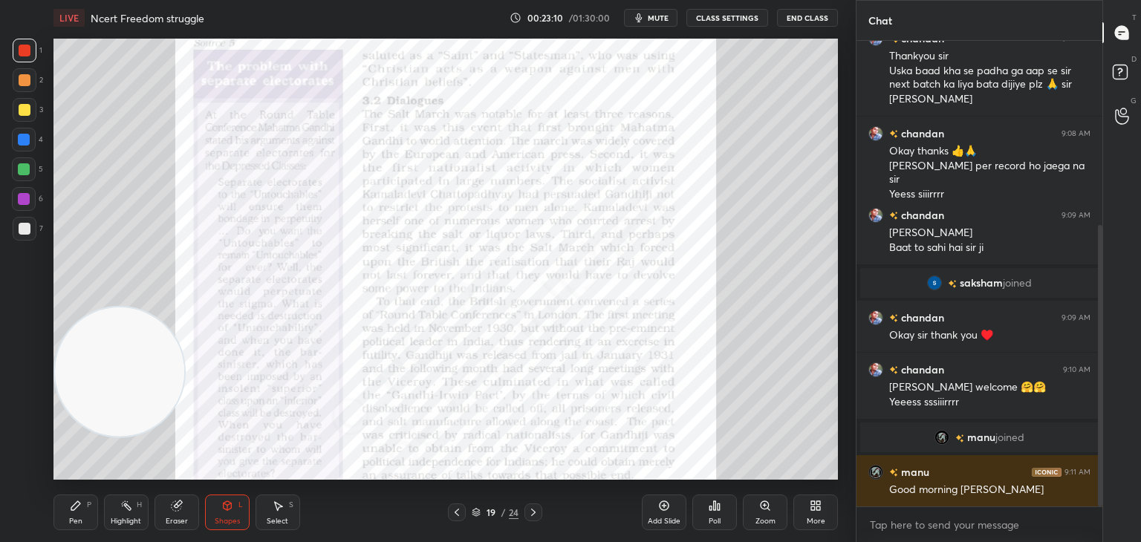
click at [535, 516] on icon at bounding box center [534, 513] width 12 height 12
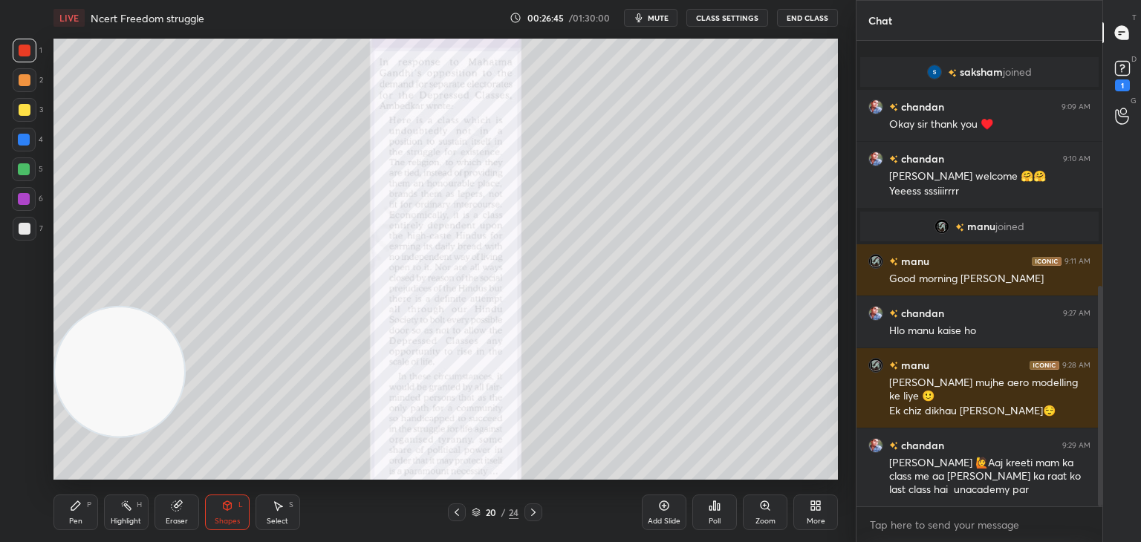
scroll to position [581, 0]
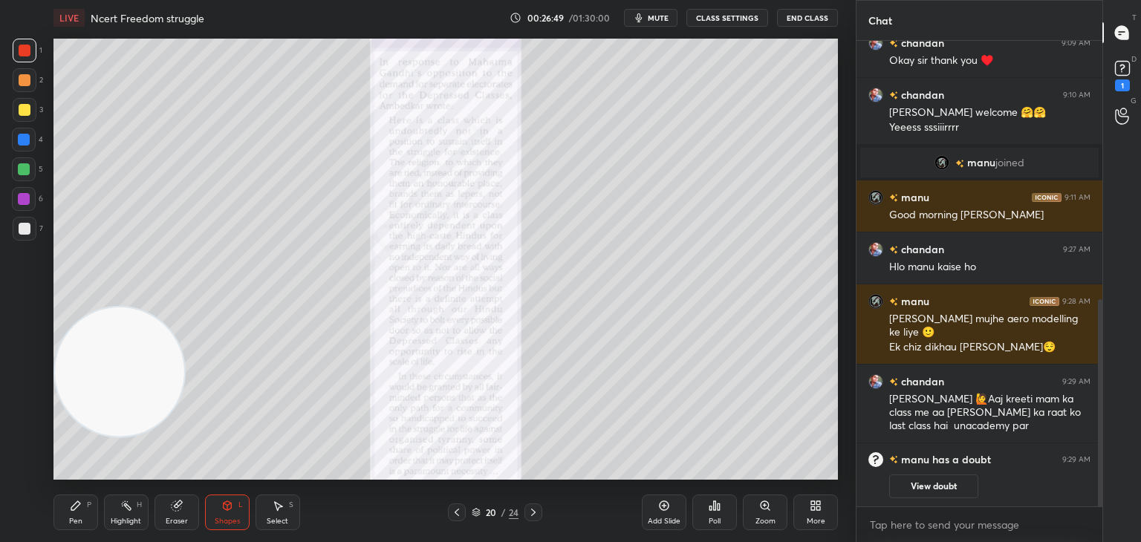
click at [920, 484] on button "View doubt" at bounding box center [933, 487] width 89 height 24
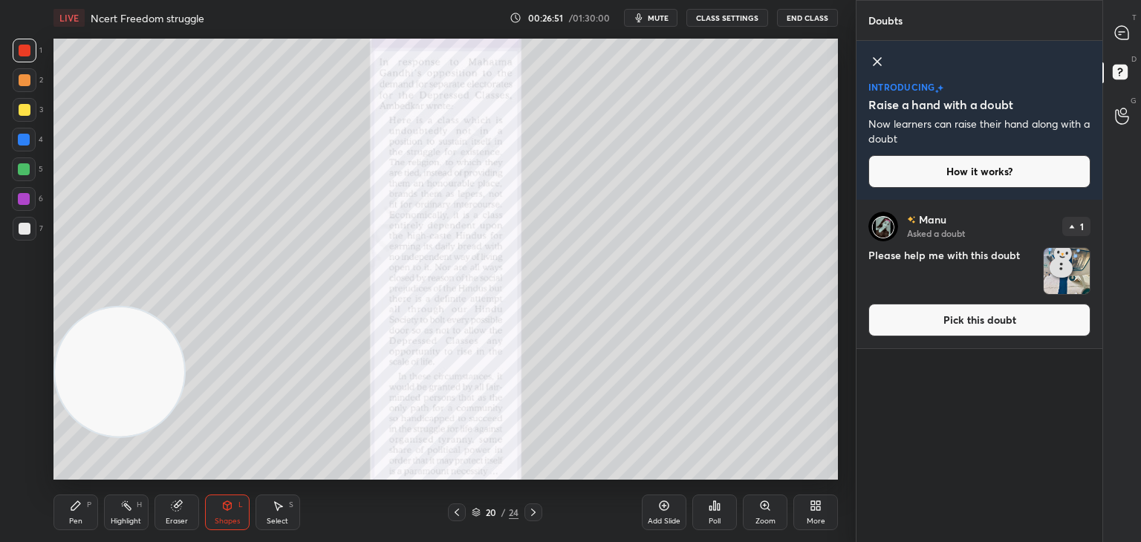
click at [1068, 274] on img "grid" at bounding box center [1067, 271] width 46 height 46
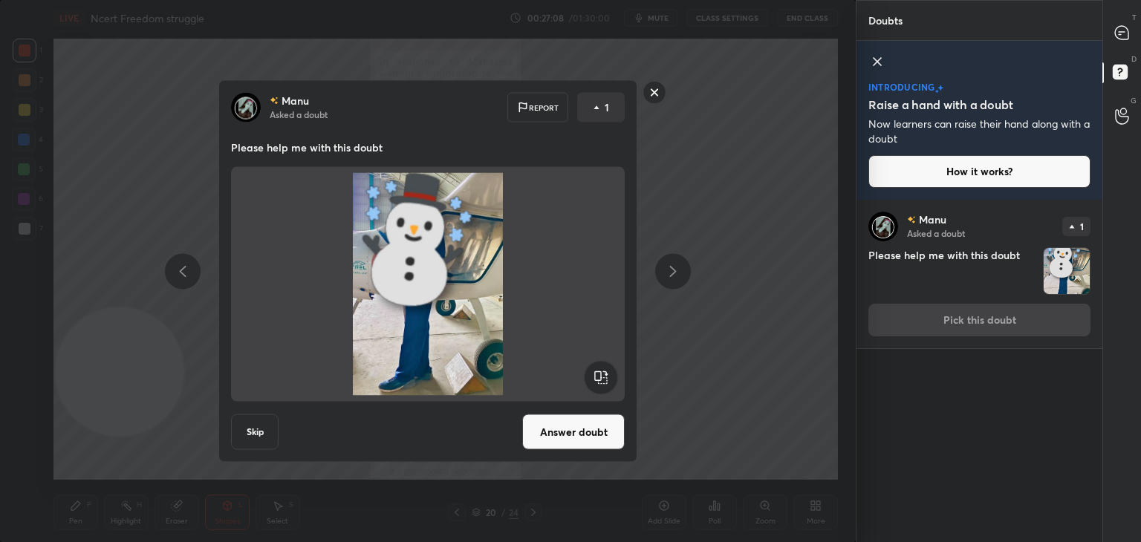
click at [657, 96] on rect at bounding box center [654, 92] width 23 height 23
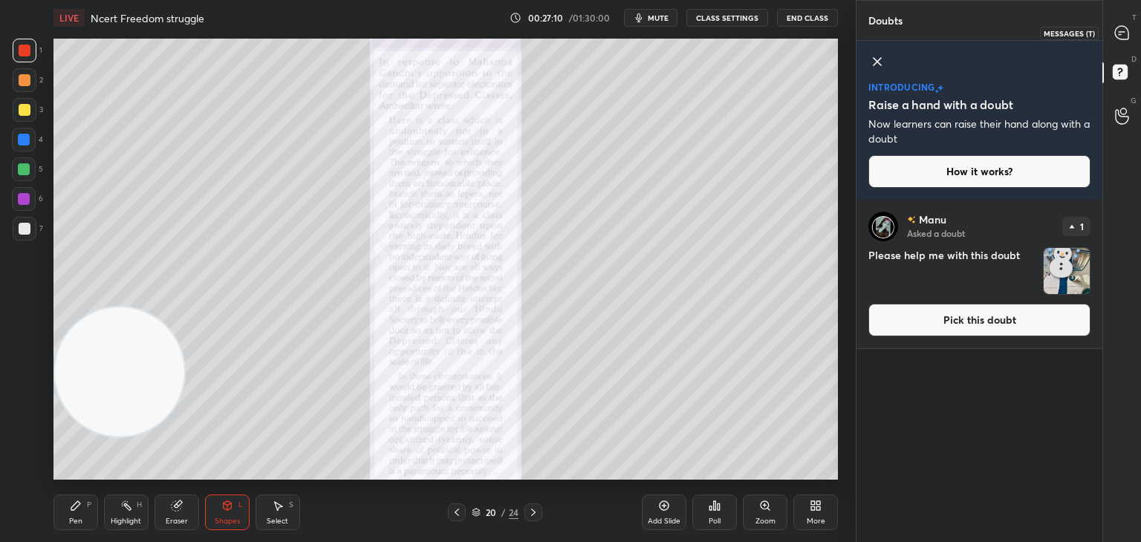
click at [1121, 30] on icon at bounding box center [1121, 32] width 13 height 13
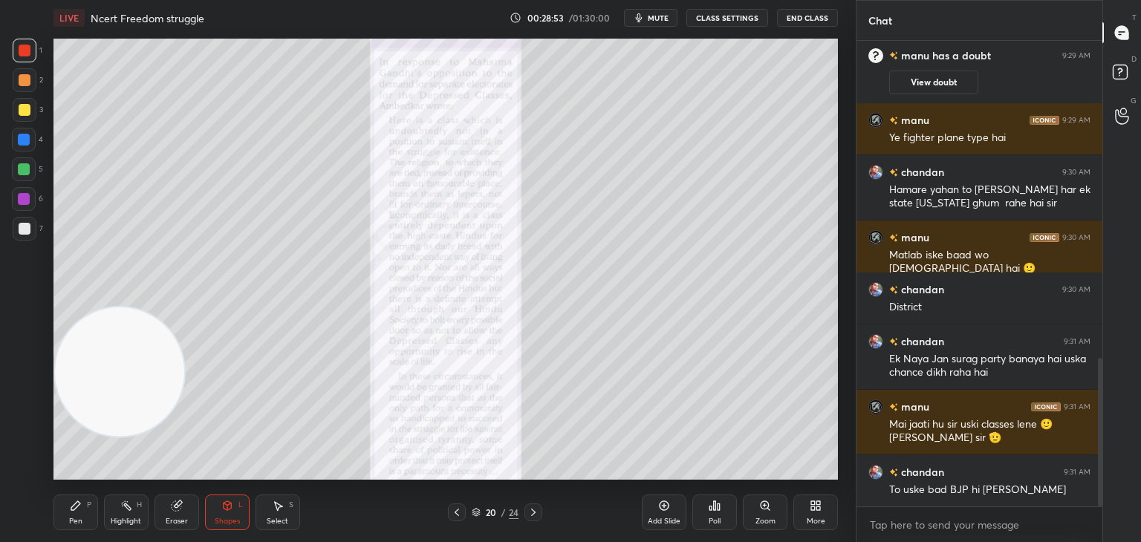
scroll to position [1046, 0]
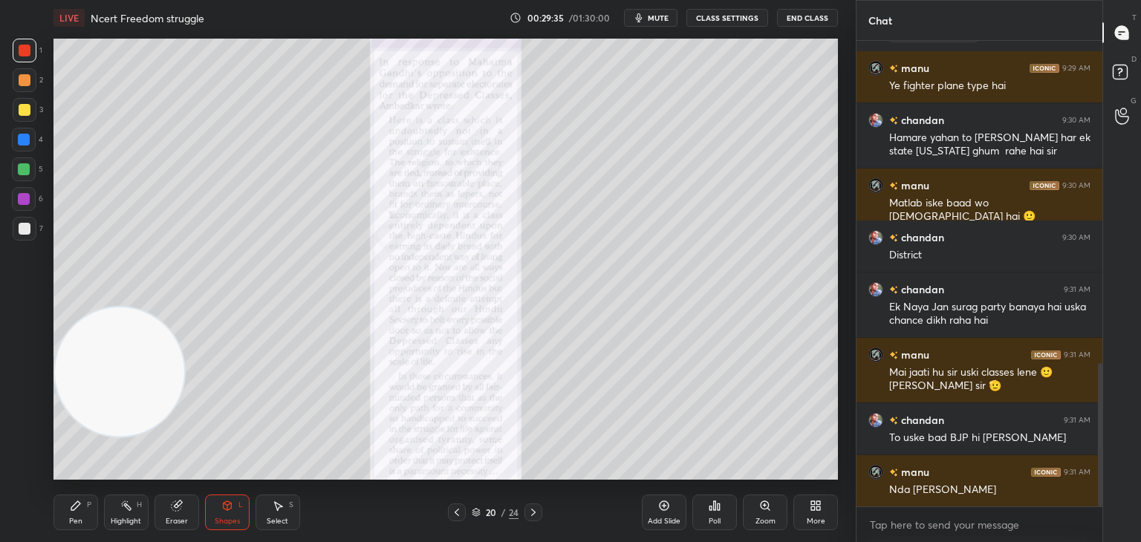
click at [535, 511] on icon at bounding box center [534, 513] width 12 height 12
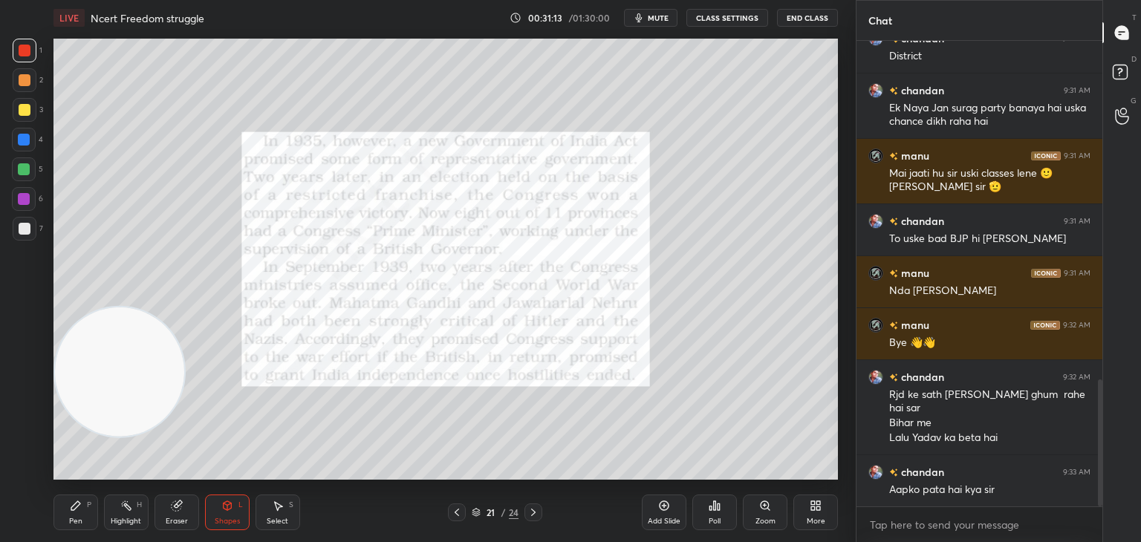
scroll to position [1287, 0]
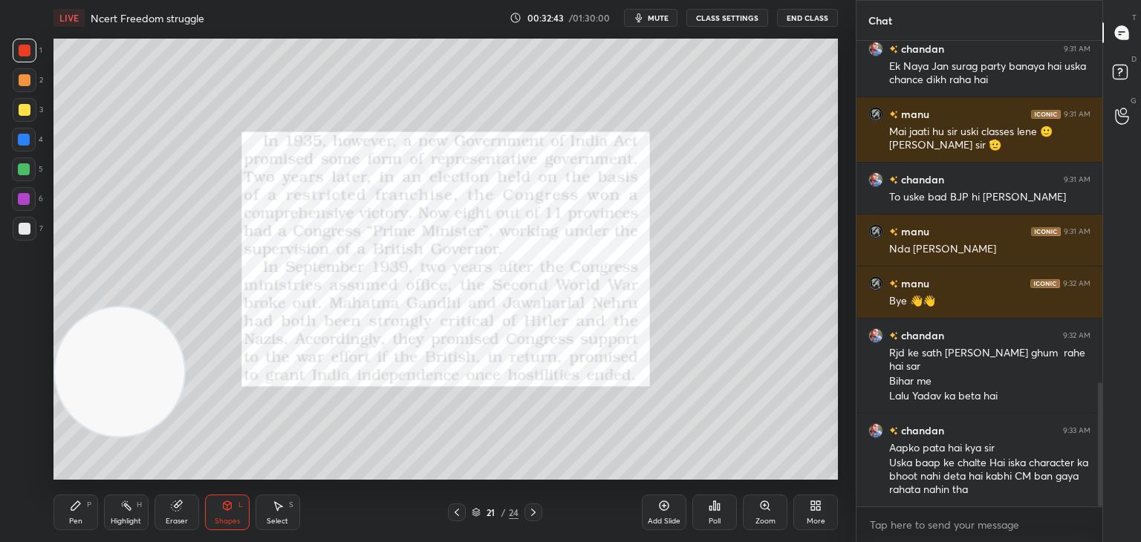
click at [164, 511] on div "Eraser" at bounding box center [177, 513] width 45 height 36
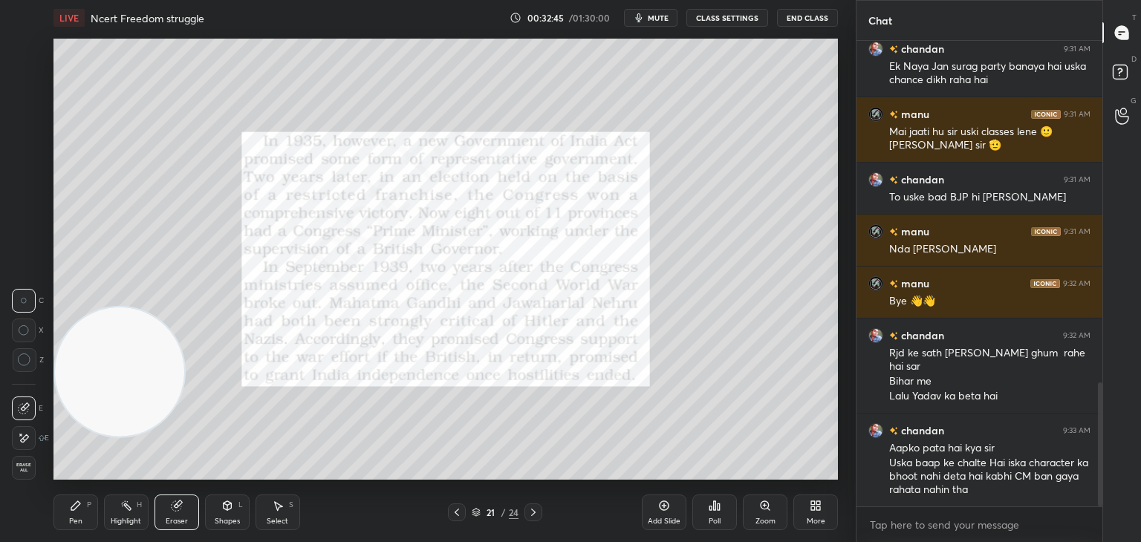
click at [225, 503] on icon at bounding box center [228, 506] width 8 height 9
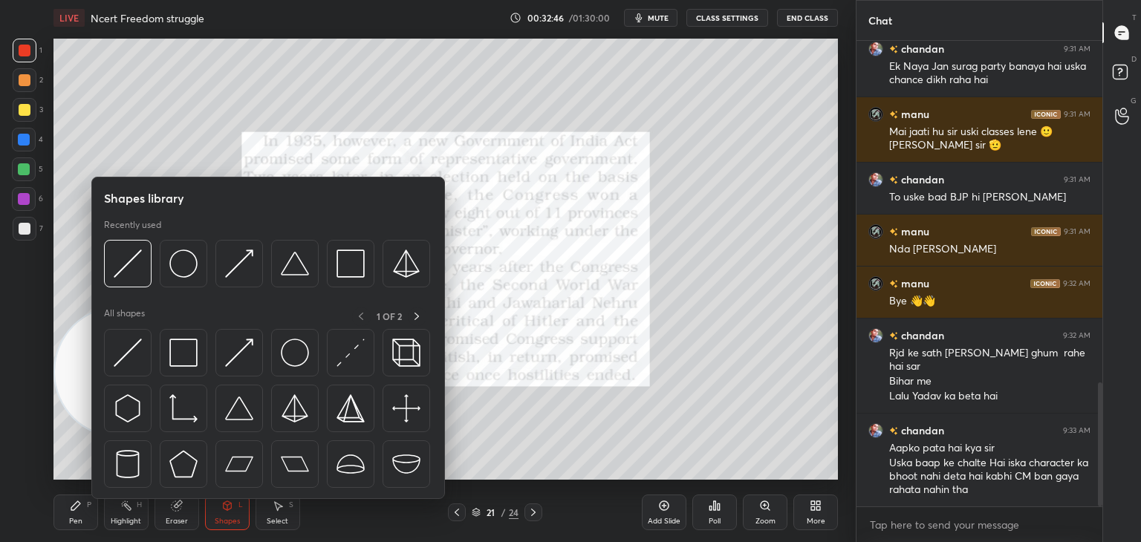
click at [126, 354] on img at bounding box center [128, 353] width 28 height 28
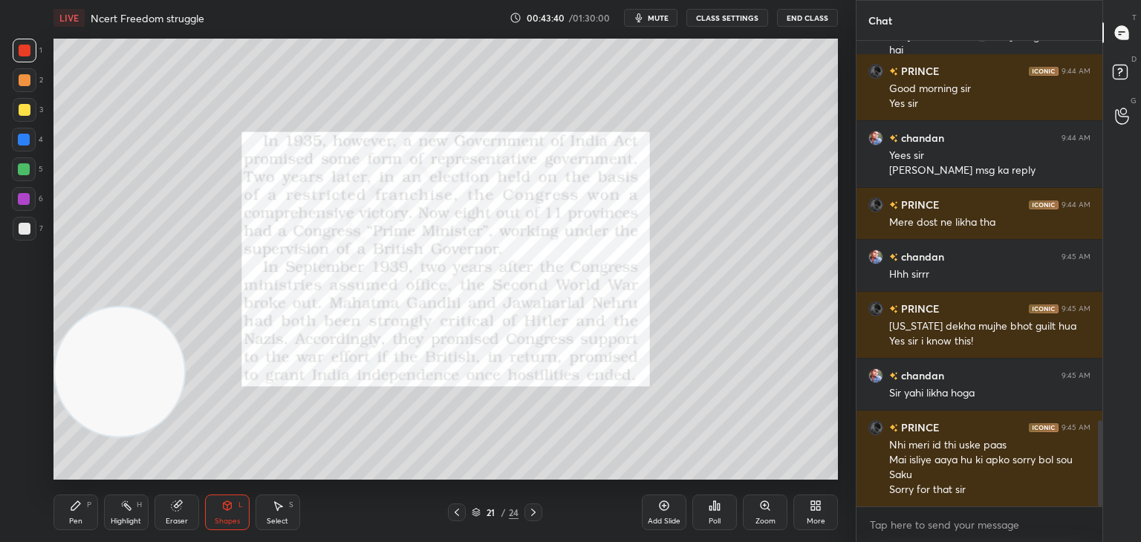
scroll to position [2100, 0]
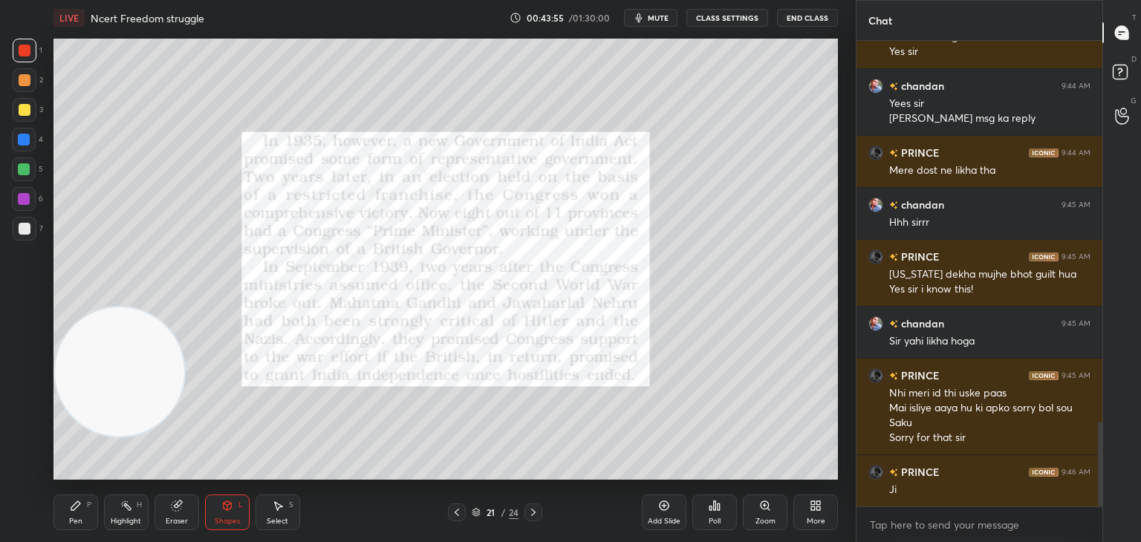
click at [532, 513] on icon at bounding box center [534, 513] width 12 height 12
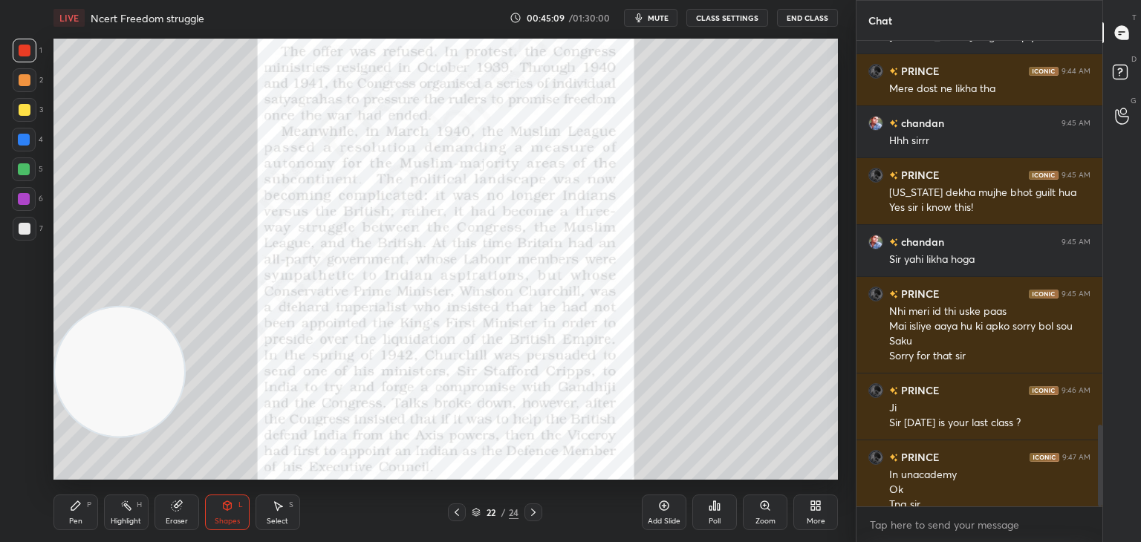
scroll to position [2196, 0]
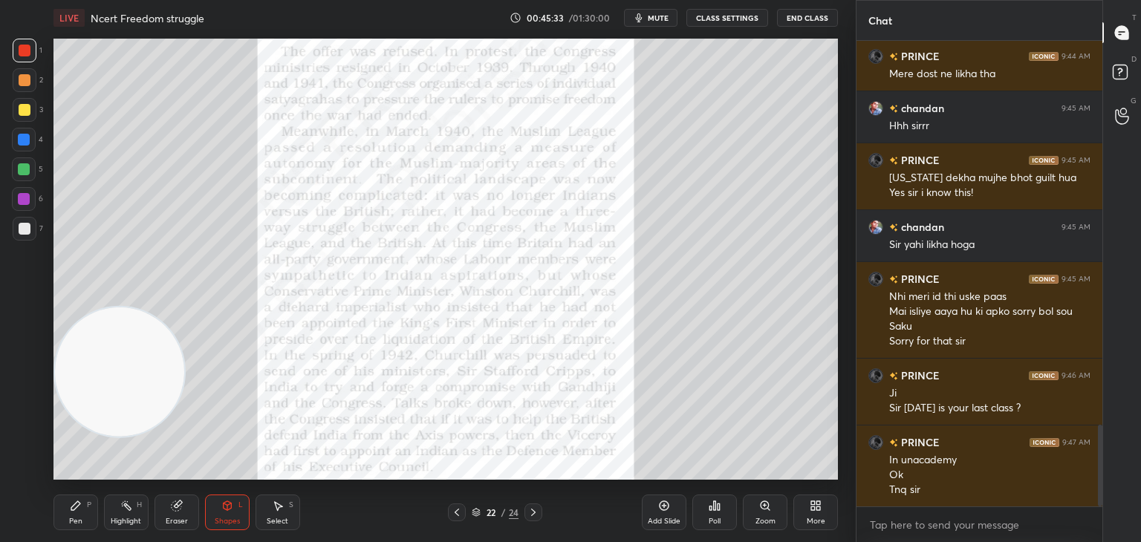
click at [216, 508] on div "Shapes L" at bounding box center [227, 513] width 45 height 36
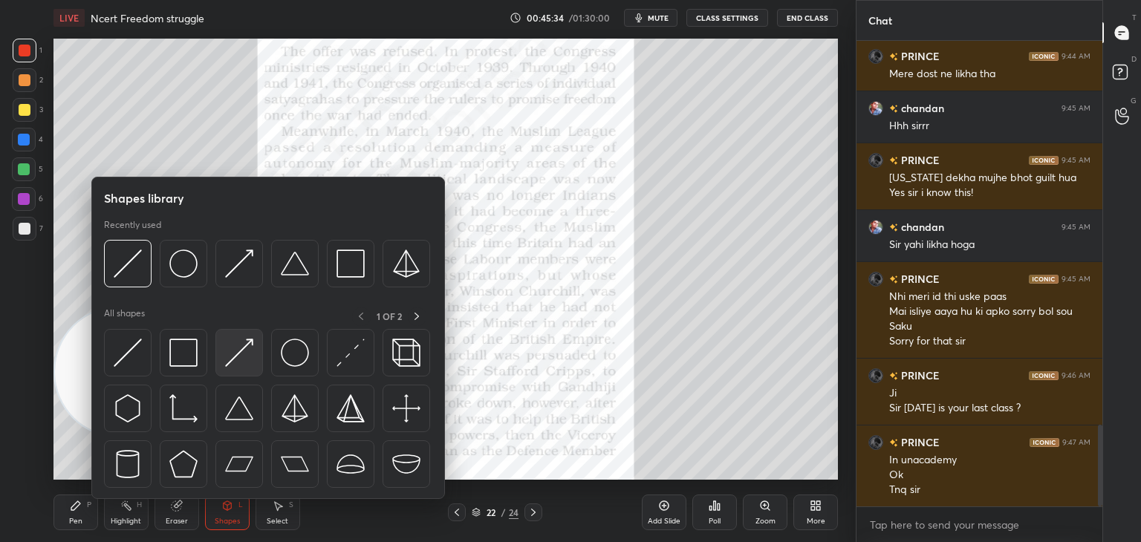
click at [248, 371] on div at bounding box center [239, 353] width 48 height 48
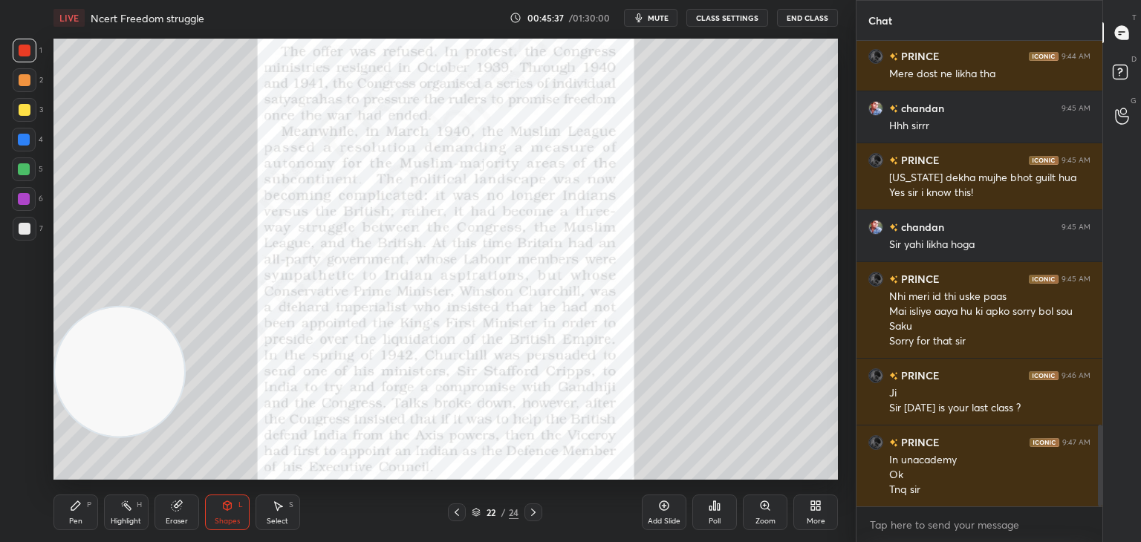
click at [71, 508] on icon at bounding box center [76, 506] width 12 height 12
click at [175, 513] on div "Eraser" at bounding box center [177, 513] width 45 height 36
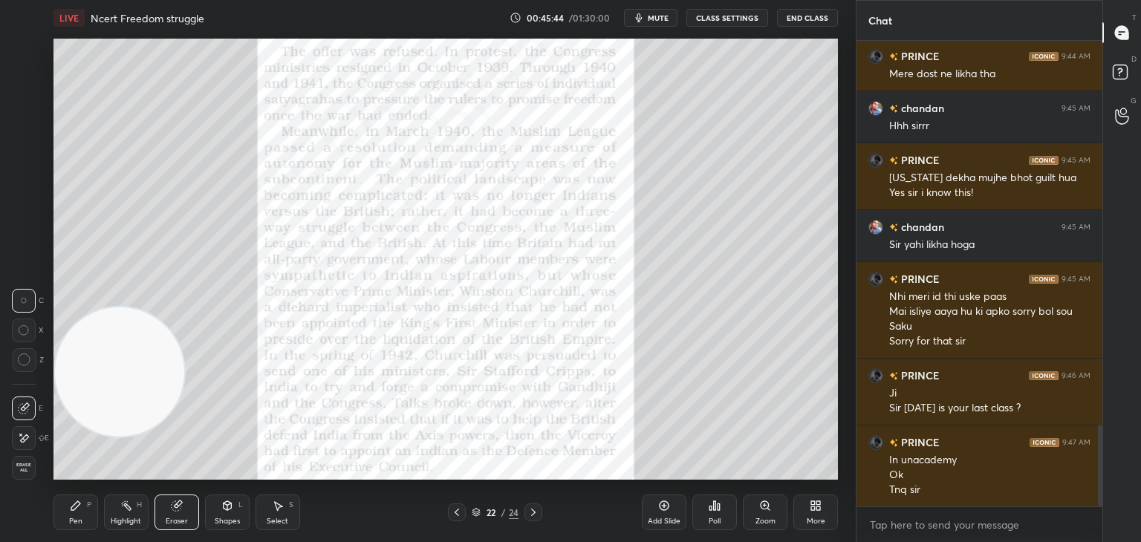
click at [78, 509] on icon at bounding box center [76, 506] width 12 height 12
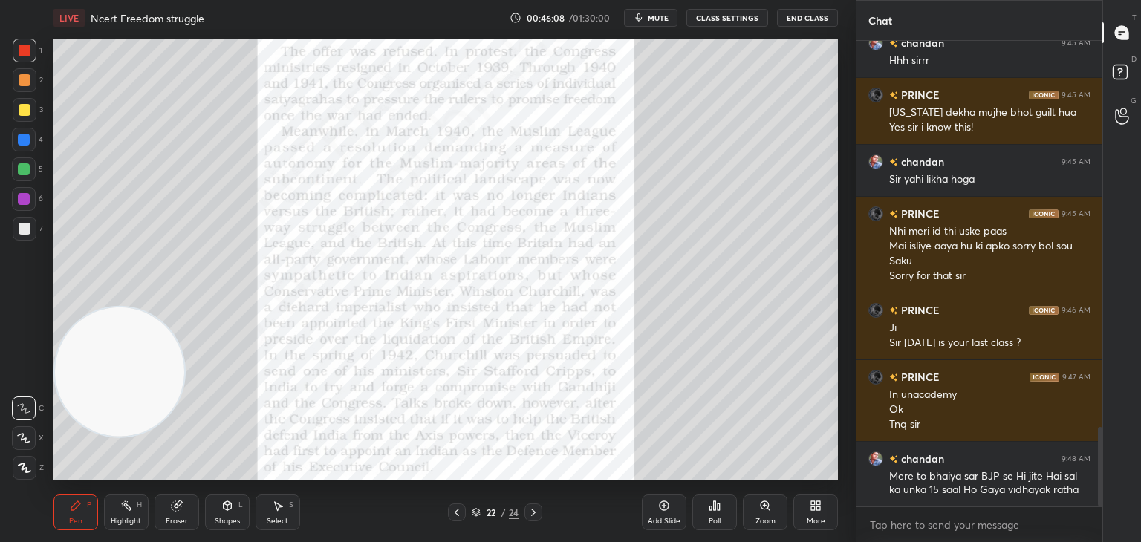
click at [187, 513] on div "Eraser" at bounding box center [177, 513] width 45 height 36
click at [75, 518] on div "Pen" at bounding box center [75, 521] width 13 height 7
click at [842, 105] on div "Setting up your live class Poll for secs No correct answer Start poll" at bounding box center [446, 259] width 797 height 447
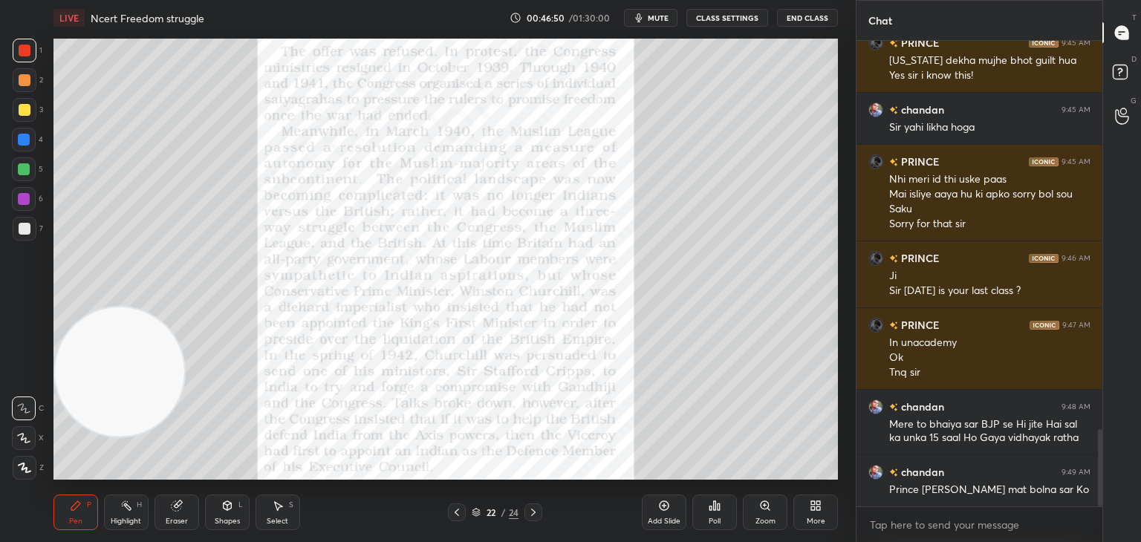
scroll to position [2350, 0]
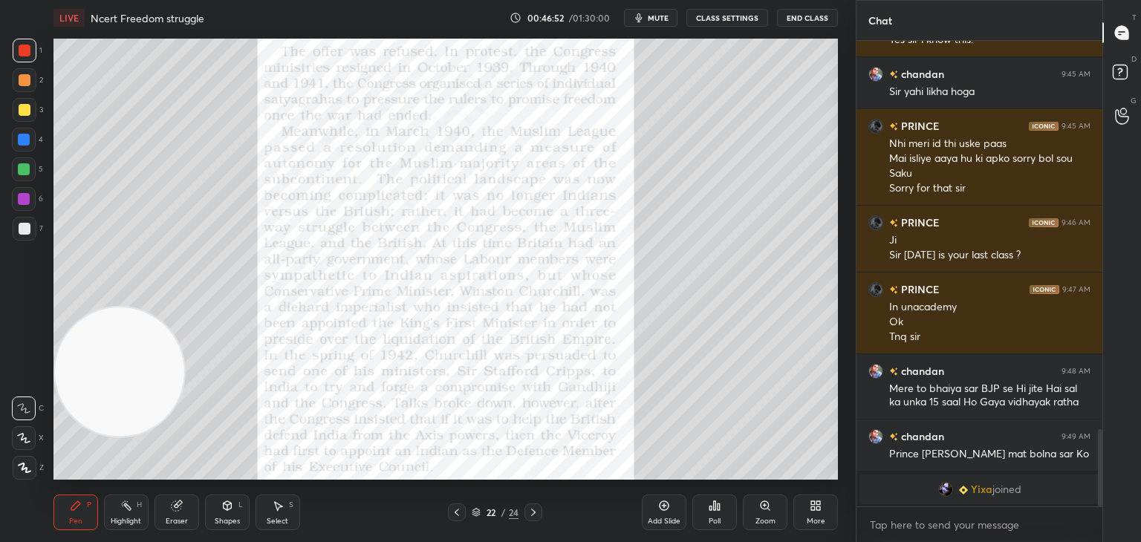
click at [214, 510] on div "Shapes L" at bounding box center [227, 513] width 45 height 36
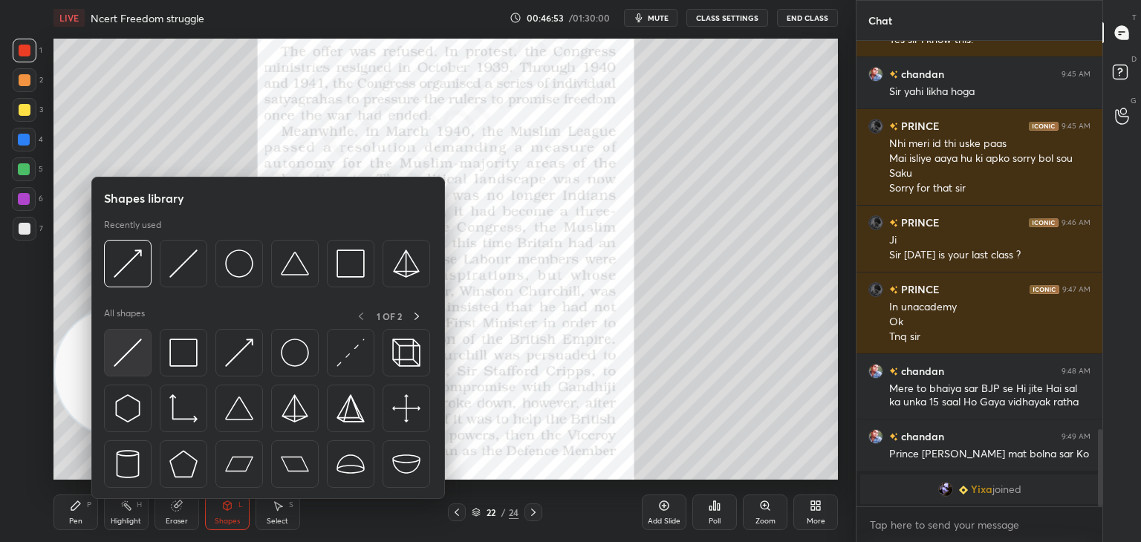
click at [137, 357] on img at bounding box center [128, 353] width 28 height 28
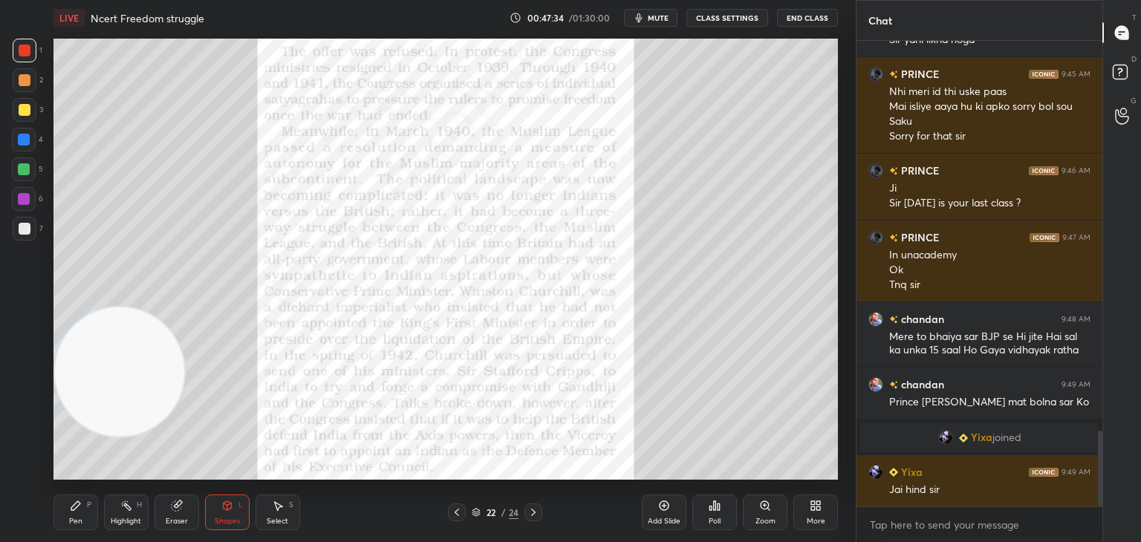
scroll to position [2394, 0]
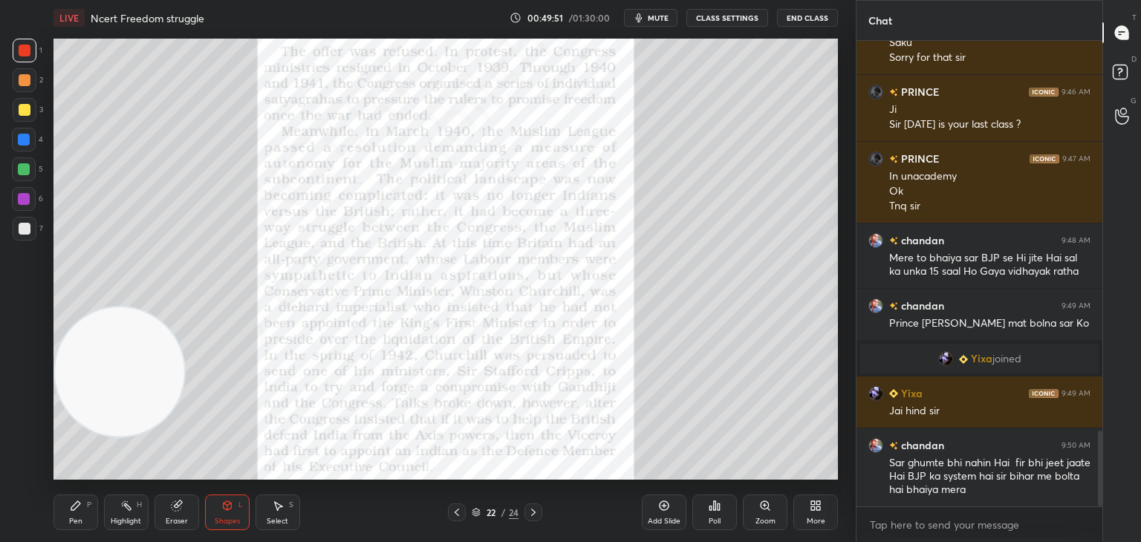
click at [236, 507] on div "Shapes L" at bounding box center [227, 513] width 45 height 36
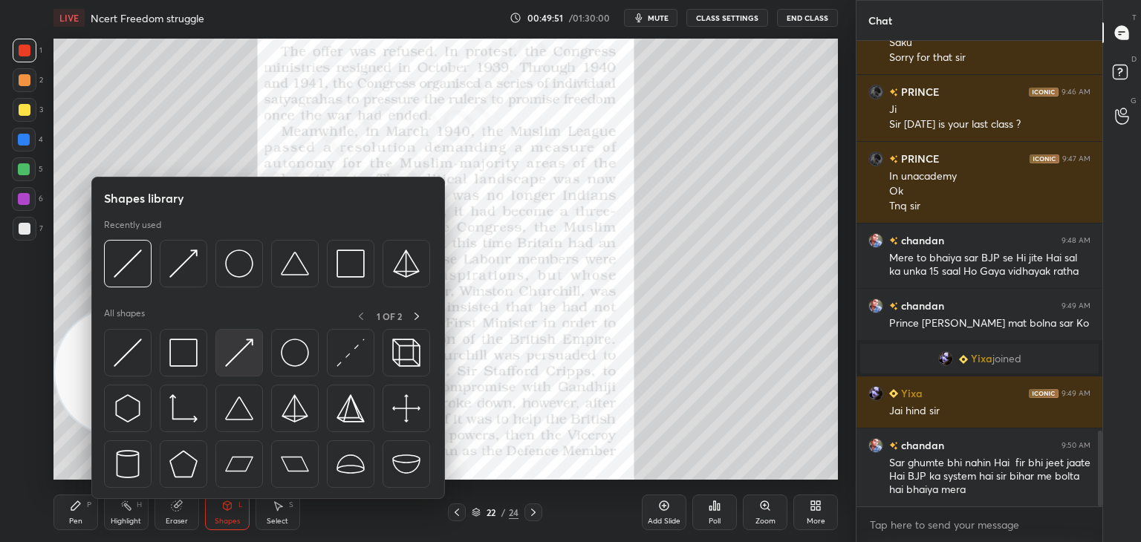
click at [247, 363] on img at bounding box center [239, 353] width 28 height 28
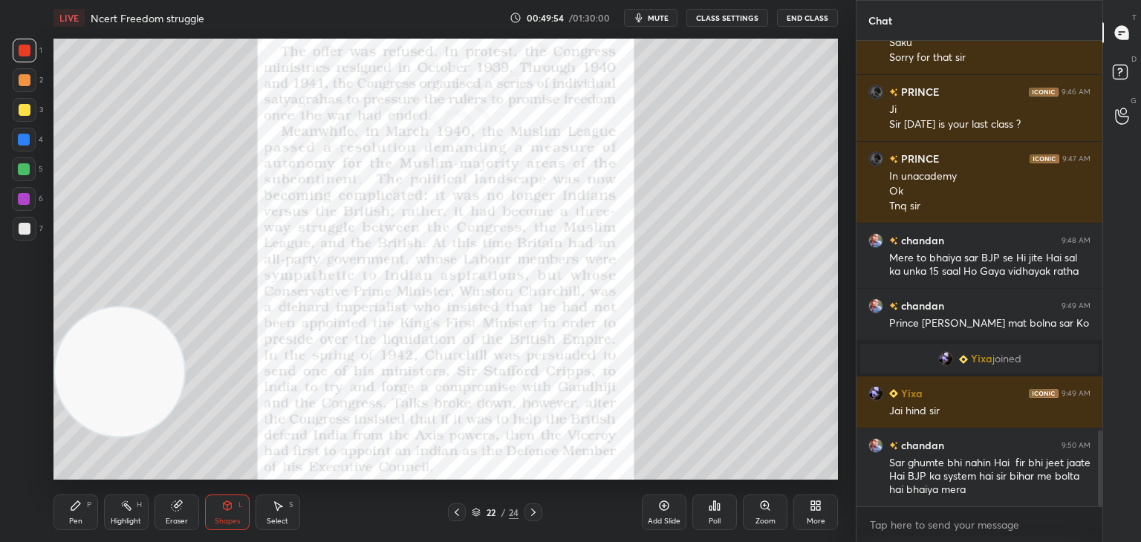
click at [77, 510] on icon at bounding box center [76, 506] width 12 height 12
click at [534, 512] on icon at bounding box center [533, 512] width 4 height 7
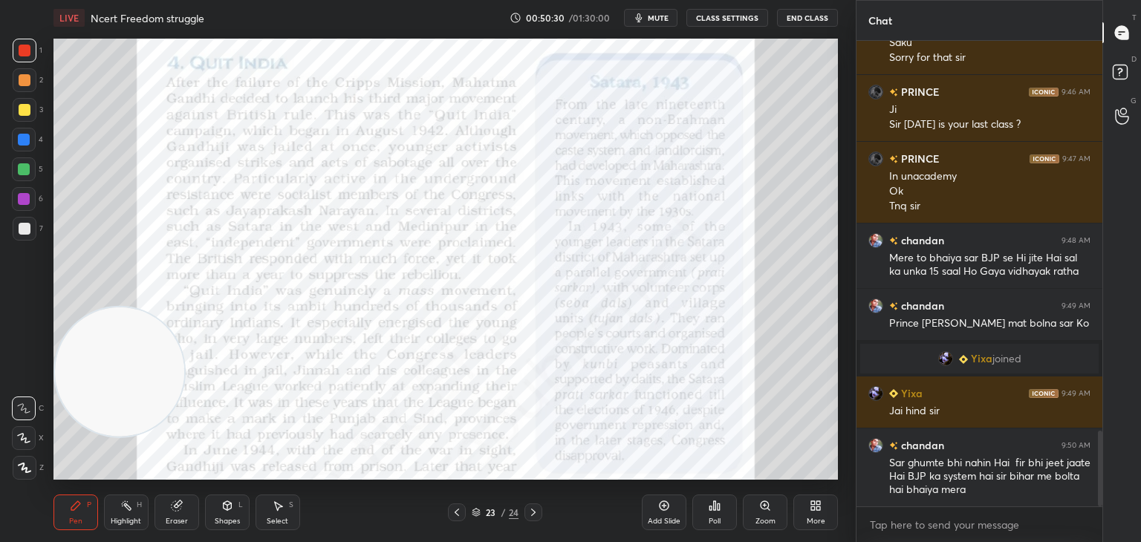
click at [221, 505] on icon at bounding box center [227, 506] width 12 height 12
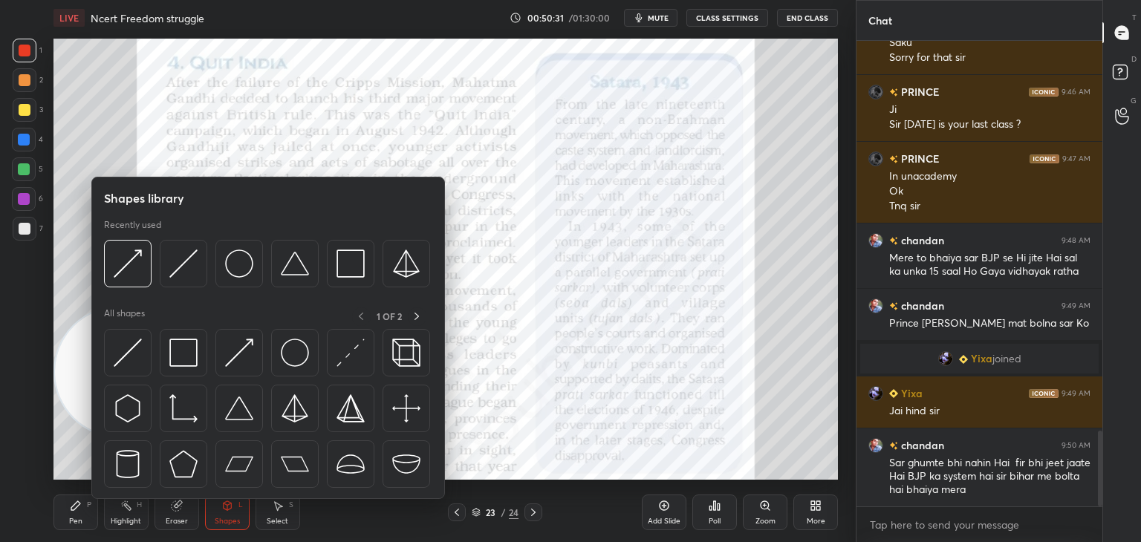
click at [134, 351] on img at bounding box center [128, 353] width 28 height 28
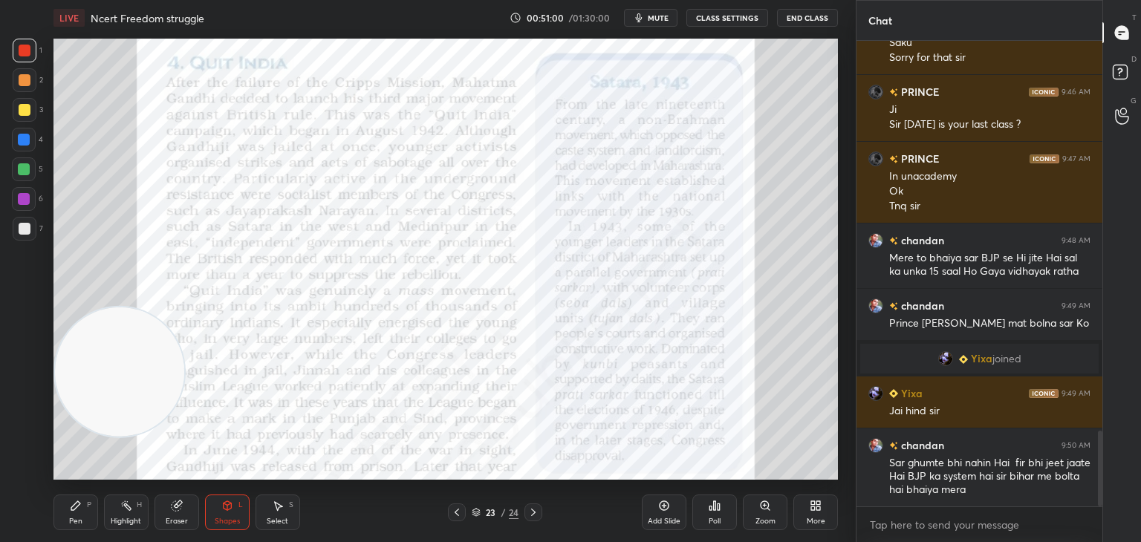
click at [182, 505] on icon at bounding box center [177, 506] width 12 height 12
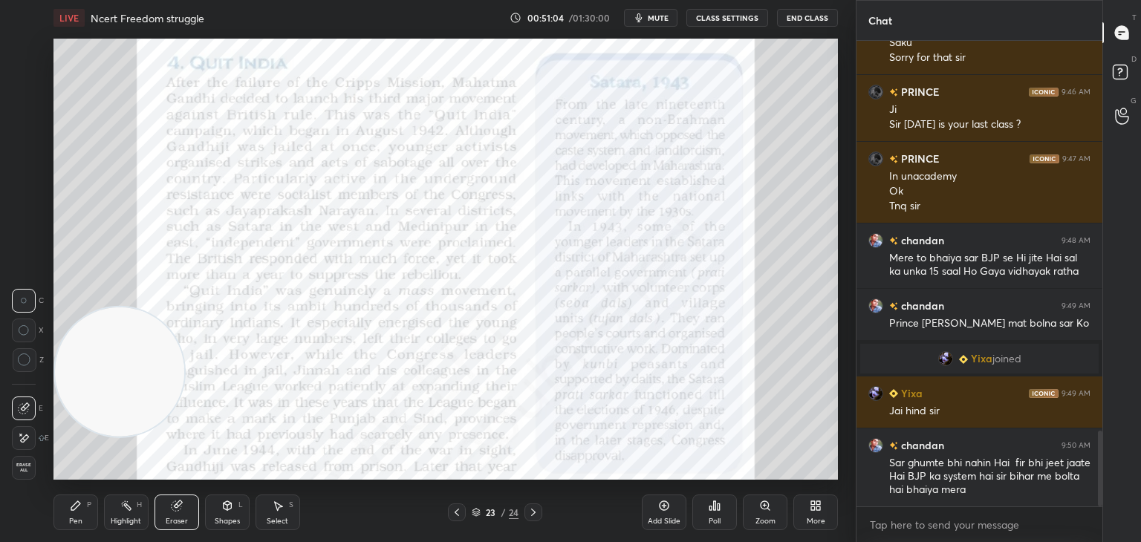
click at [220, 508] on div "Shapes L" at bounding box center [227, 513] width 45 height 36
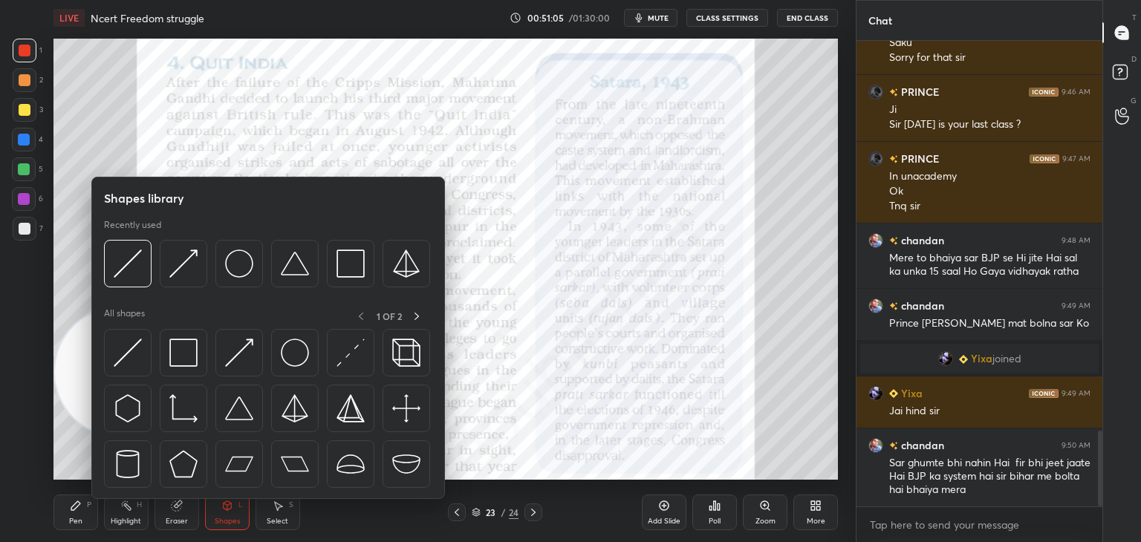
click at [149, 348] on div at bounding box center [128, 353] width 48 height 48
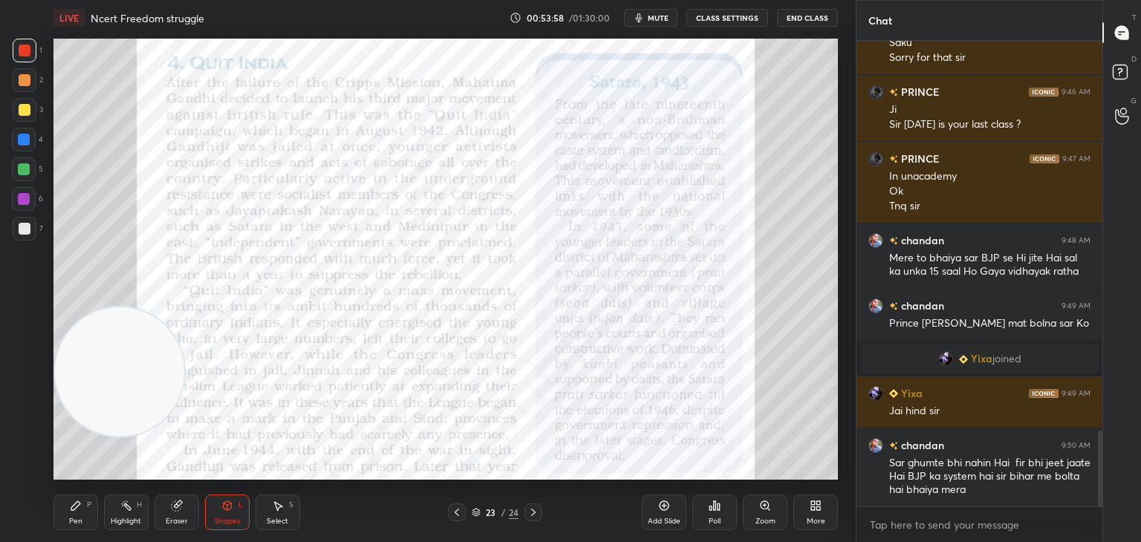
click at [177, 509] on icon at bounding box center [177, 507] width 10 height 10
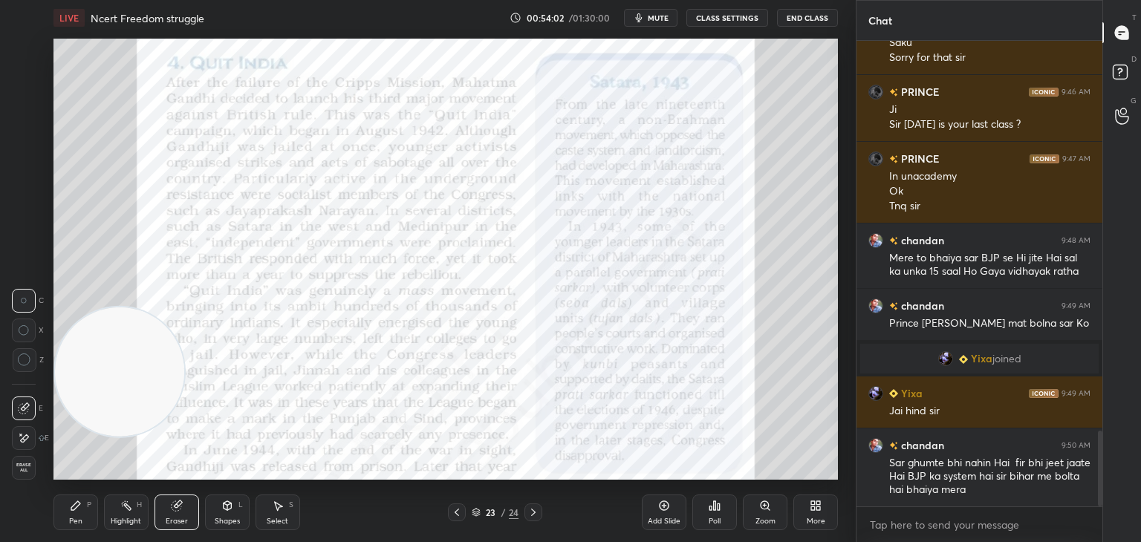
click at [226, 509] on icon at bounding box center [228, 506] width 8 height 9
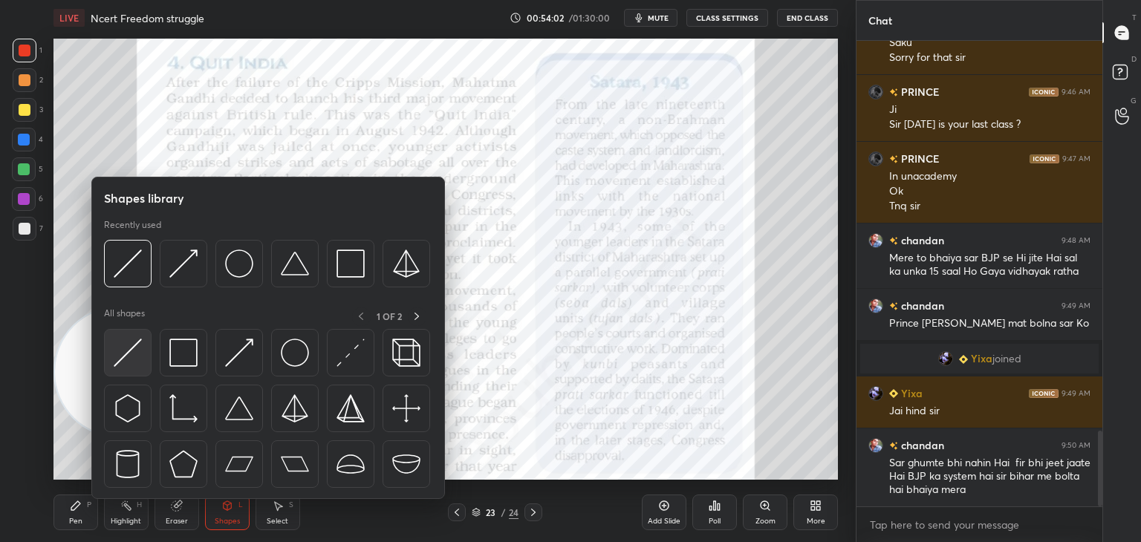
click at [134, 363] on img at bounding box center [128, 353] width 28 height 28
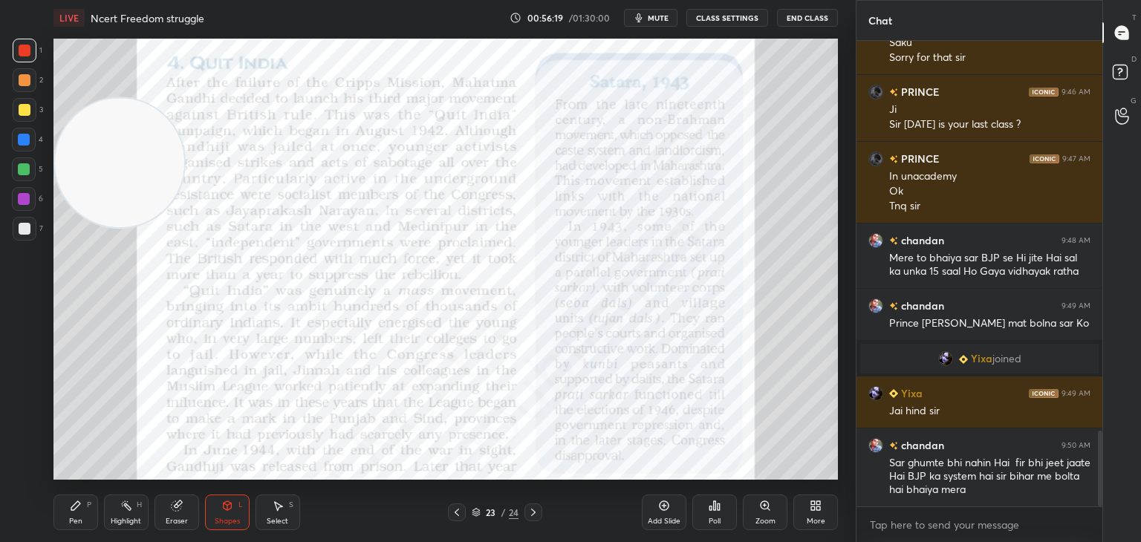
click at [181, 505] on icon at bounding box center [177, 506] width 12 height 12
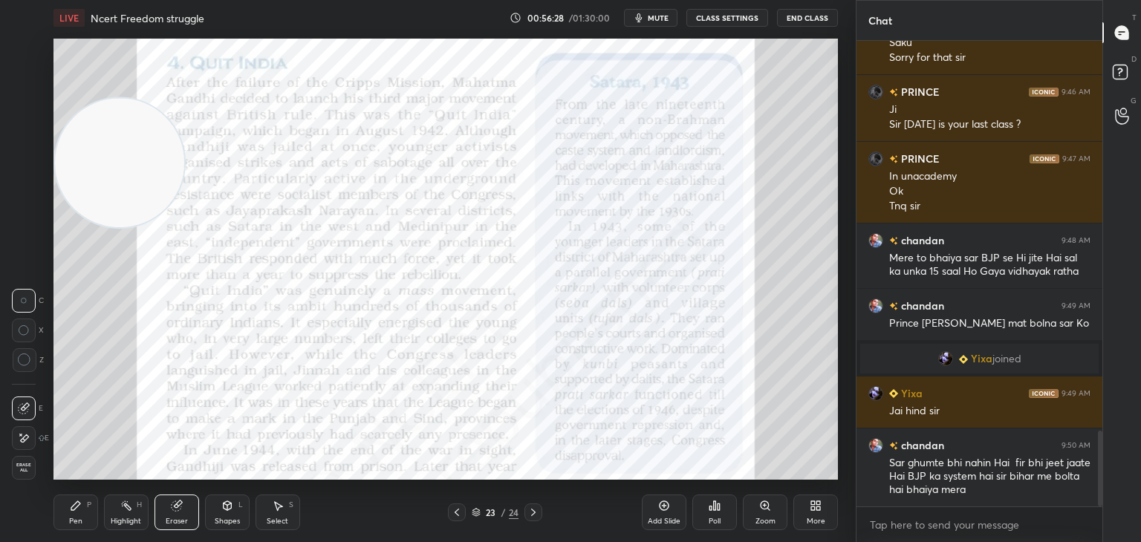
click at [226, 513] on div "Shapes L" at bounding box center [227, 513] width 45 height 36
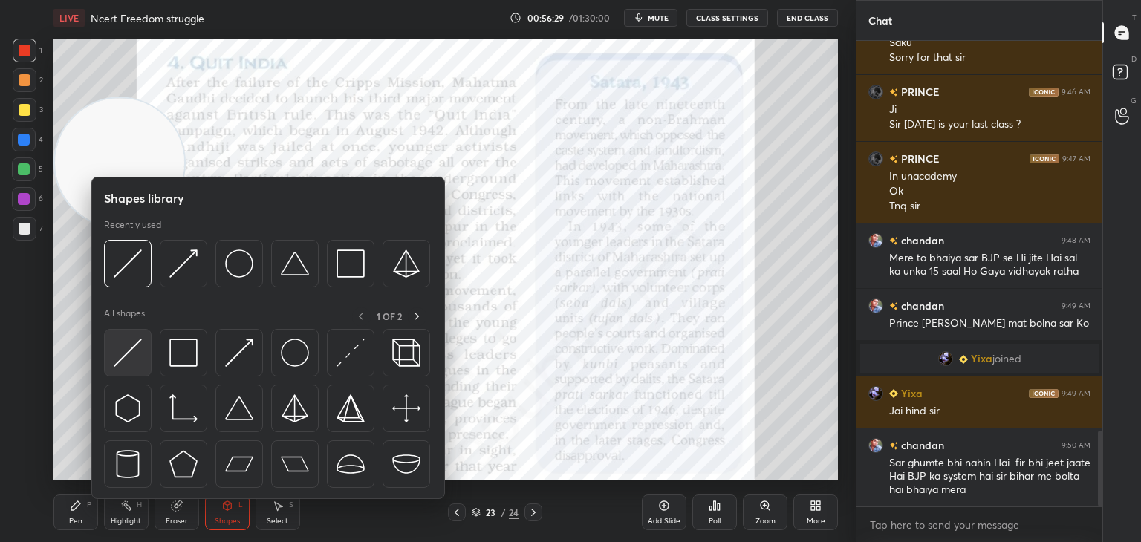
click at [143, 360] on div at bounding box center [128, 353] width 48 height 48
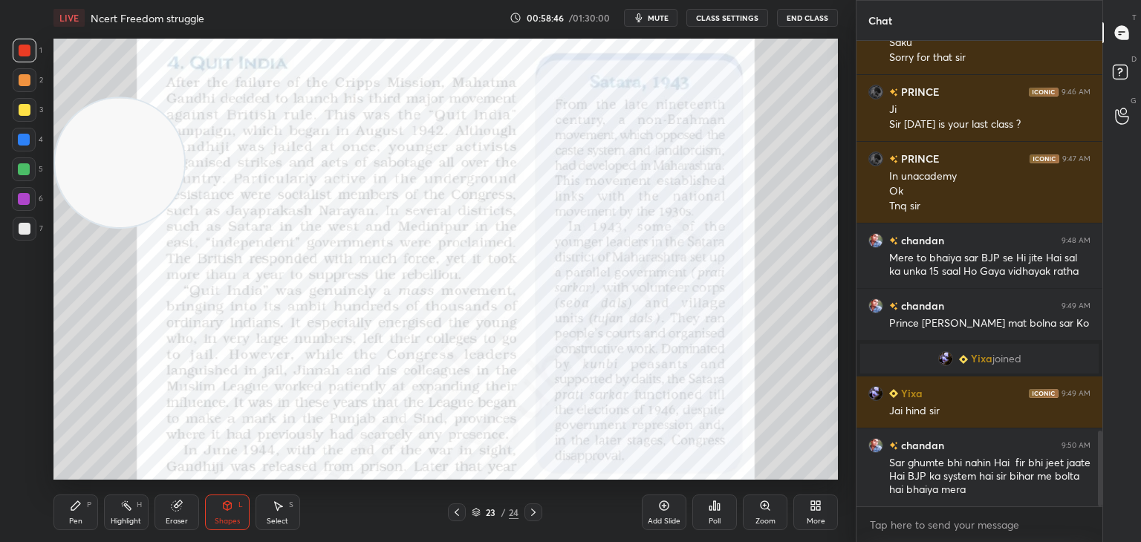
click at [539, 512] on icon at bounding box center [534, 513] width 12 height 12
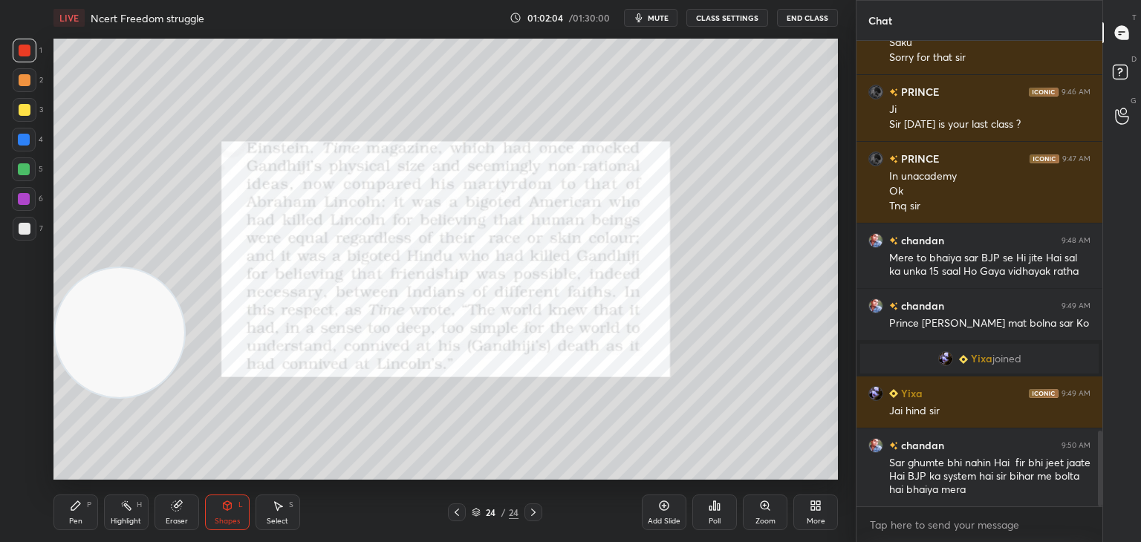
click at [807, 15] on button "End Class" at bounding box center [807, 18] width 61 height 18
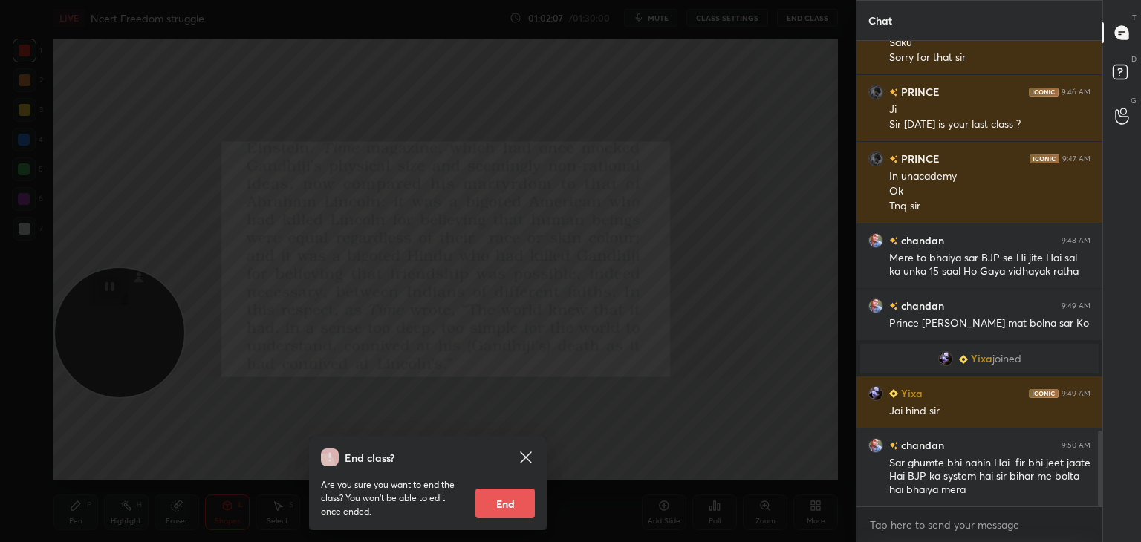
click at [510, 504] on button "End" at bounding box center [505, 504] width 59 height 30
type textarea "x"
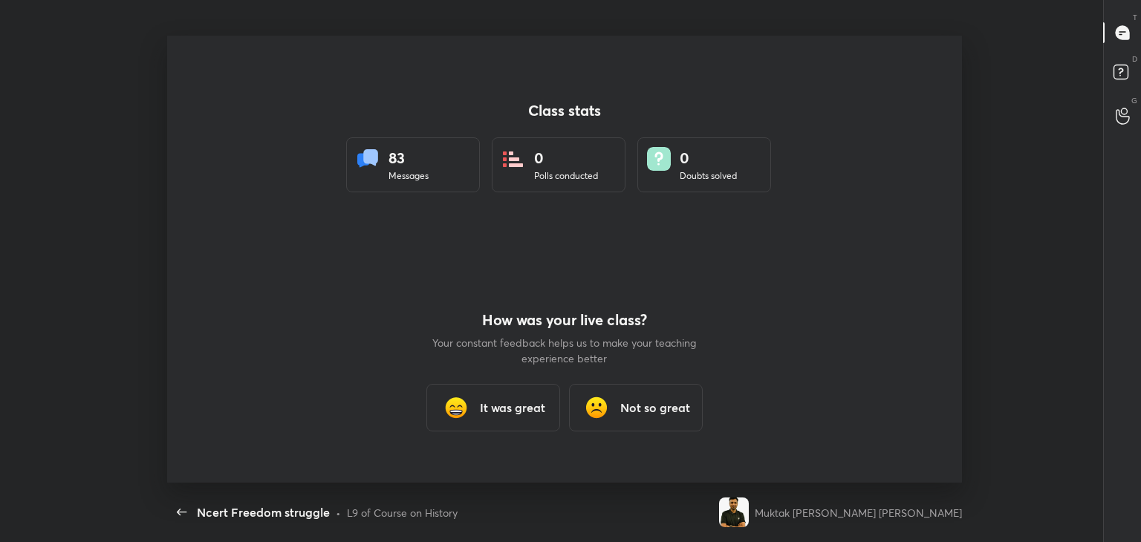
scroll to position [73857, 73263]
click at [483, 392] on div "It was great" at bounding box center [494, 408] width 134 height 48
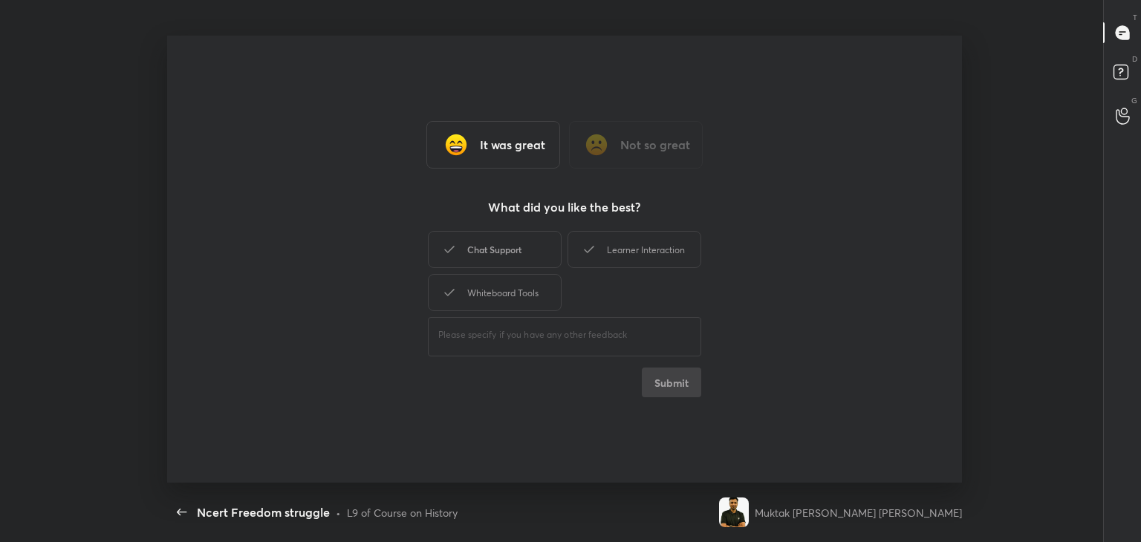
click at [492, 247] on div "Chat Support" at bounding box center [495, 249] width 134 height 37
click at [661, 378] on button "Submit" at bounding box center [671, 383] width 59 height 30
